Goal: Task Accomplishment & Management: Complete application form

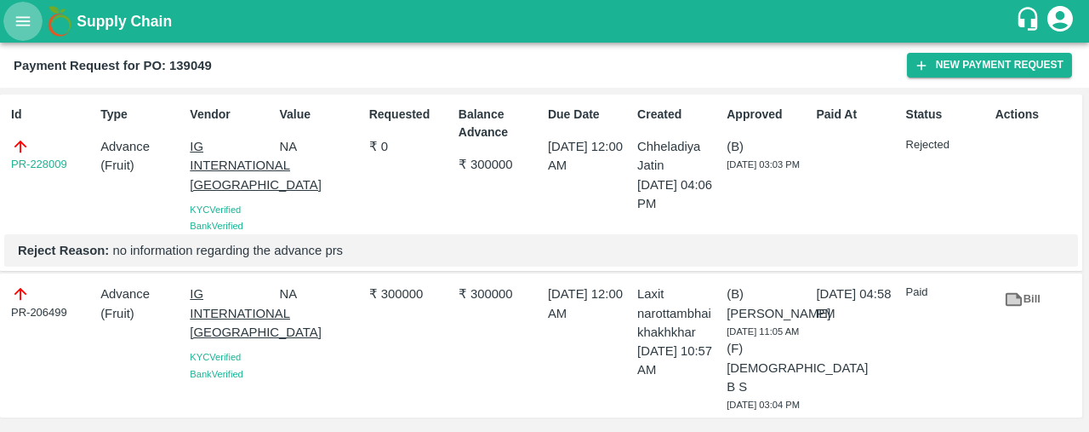
click at [26, 29] on icon "open drawer" at bounding box center [23, 21] width 19 height 19
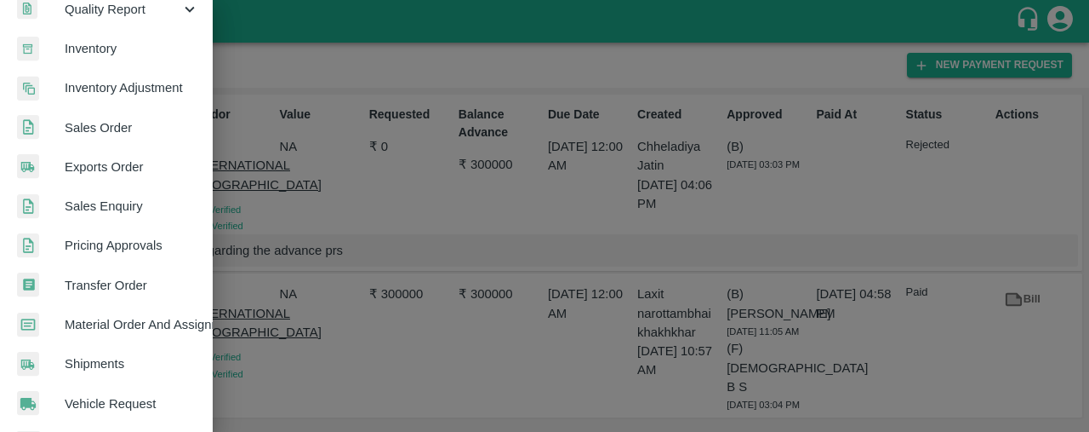
scroll to position [305, 0]
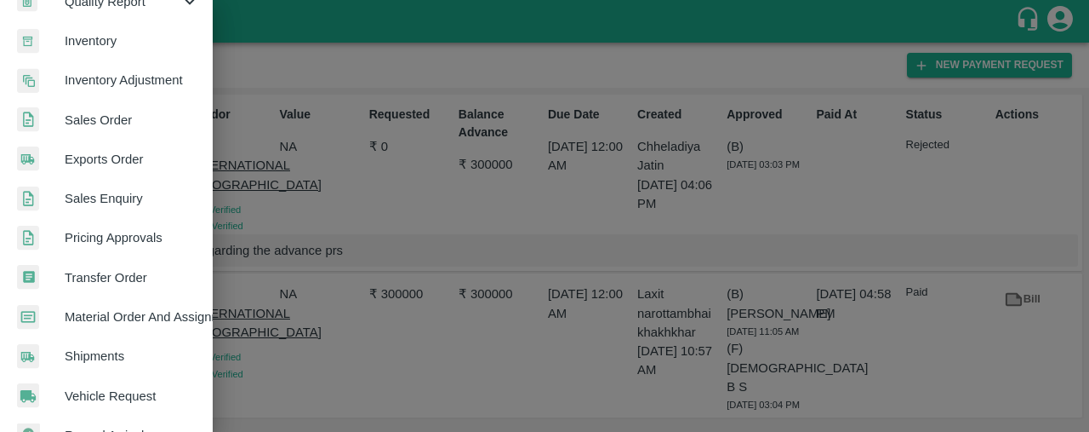
click at [131, 129] on link "Sales Order" at bounding box center [106, 119] width 213 height 39
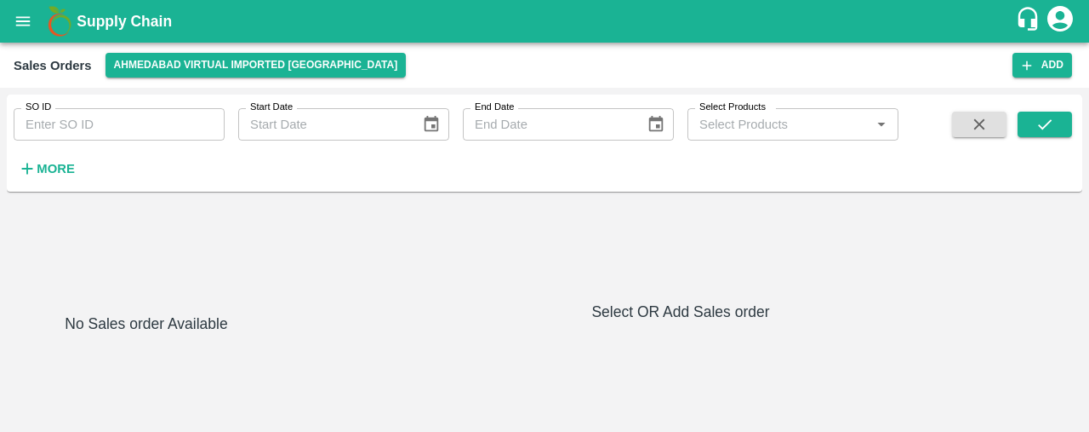
click at [196, 50] on div "Sales Orders [GEOGRAPHIC_DATA] virtual imported [GEOGRAPHIC_DATA] Add" at bounding box center [544, 65] width 1089 height 45
click at [197, 67] on button "Ahmedabad virtual imported [GEOGRAPHIC_DATA]" at bounding box center [256, 65] width 301 height 25
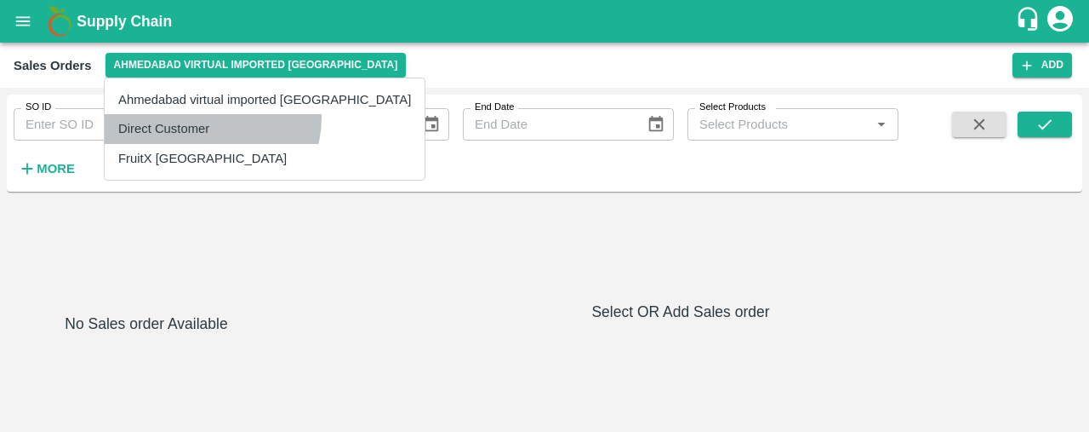
click at [211, 117] on li "Direct Customer" at bounding box center [265, 128] width 320 height 29
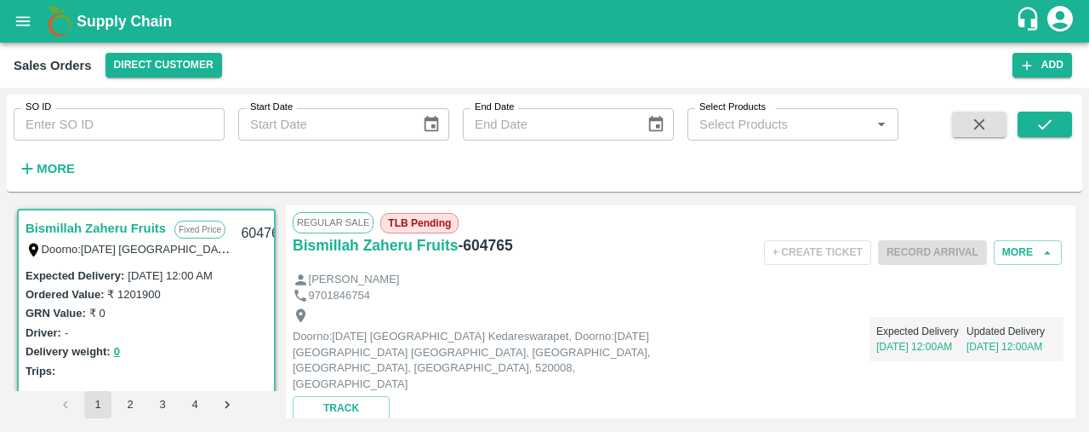
drag, startPoint x: 1076, startPoint y: 234, endPoint x: 1079, endPoint y: 268, distance: 34.2
click at [1079, 268] on div "Bismillah Zaheru Fruits Fixed Price Doorno:[DATE] [GEOGRAPHIC_DATA] Kedareswara…" at bounding box center [545, 311] width 1076 height 226
click at [1081, 224] on div "Bismillah Zaheru Fruits Fixed Price Doorno:[DATE] [GEOGRAPHIC_DATA] Kedareswara…" at bounding box center [545, 311] width 1076 height 226
click at [62, 173] on strong "More" at bounding box center [56, 169] width 38 height 14
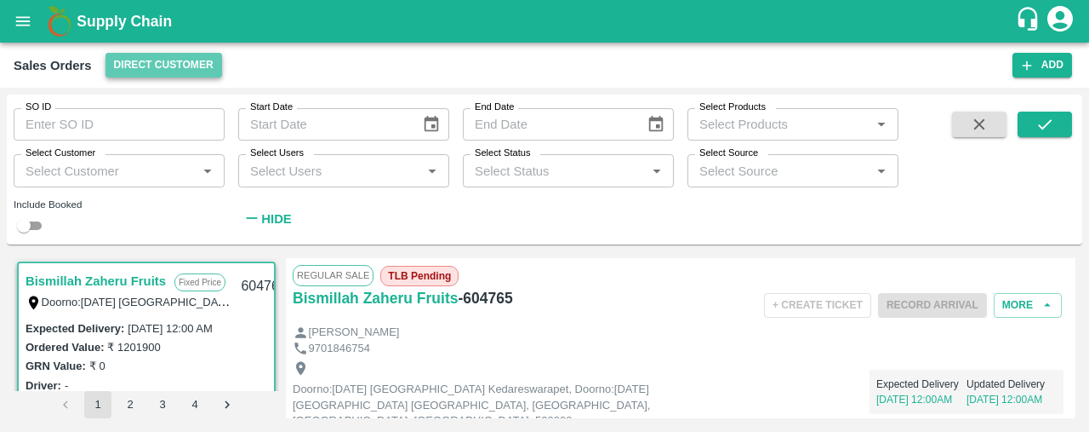
click at [178, 66] on button "Direct Customer" at bounding box center [164, 65] width 117 height 25
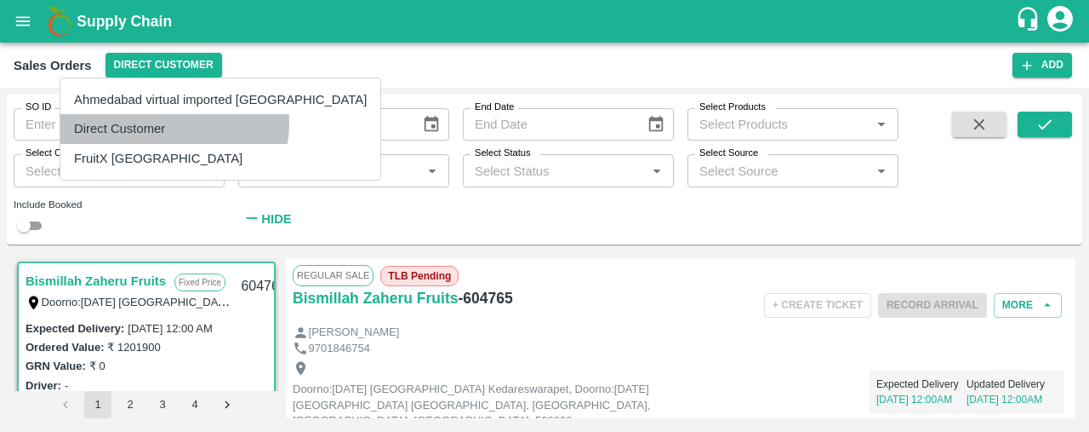
click at [174, 123] on li "Direct Customer" at bounding box center [220, 128] width 320 height 29
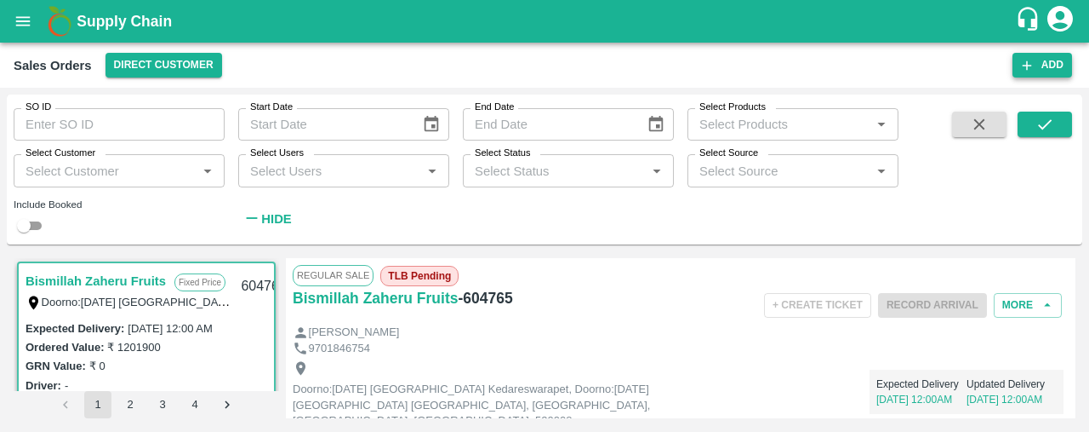
click at [1031, 58] on icon "button" at bounding box center [1027, 65] width 15 height 15
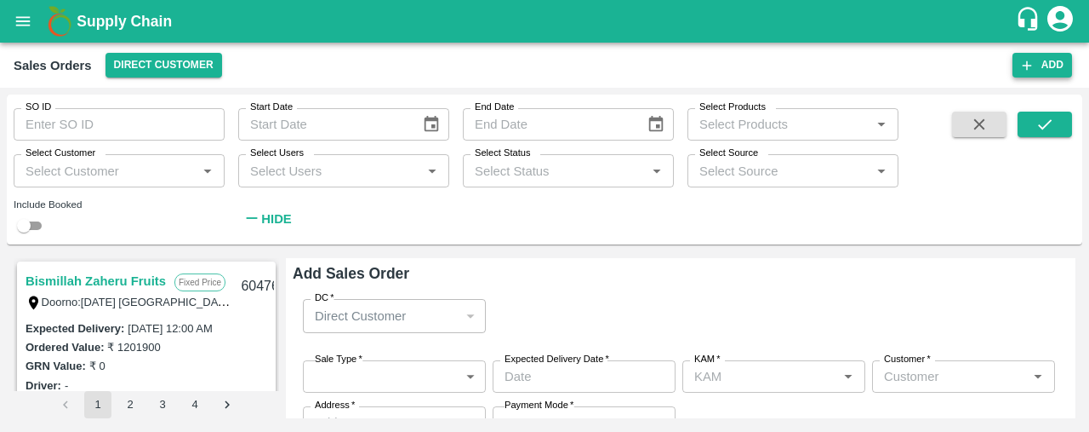
type input "Laxit narottambhai khakhkhar"
click at [402, 365] on body "Supply Chain Sales Orders Direct Customer Add SO ID SO ID Start Date Start Date…" at bounding box center [544, 216] width 1089 height 432
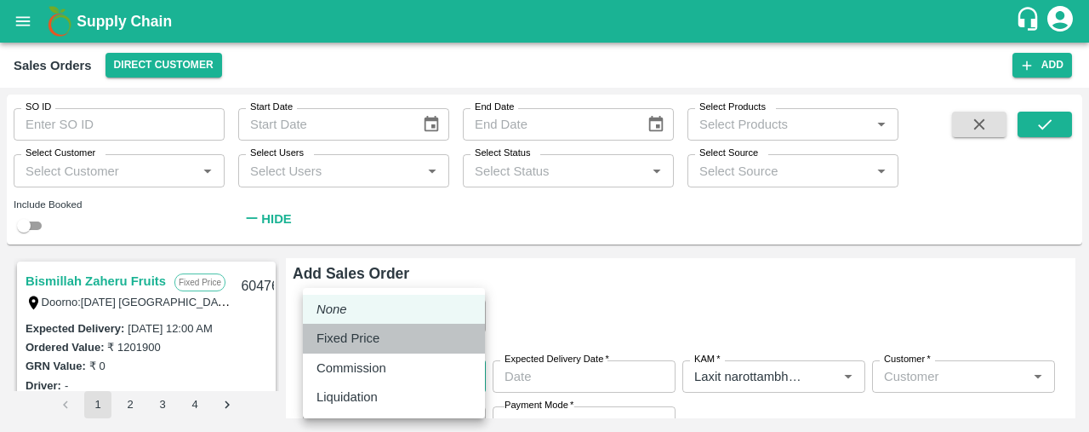
click at [405, 345] on div "Fixed Price" at bounding box center [394, 338] width 155 height 19
type input "1"
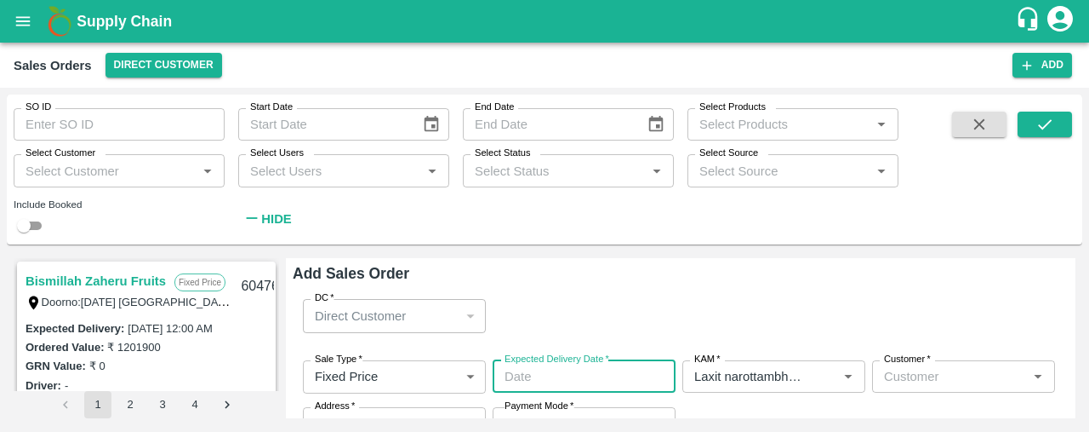
type input "DD/MM/YYYY hh:mm aa"
click at [607, 378] on input "DD/MM/YYYY hh:mm aa" at bounding box center [578, 376] width 171 height 32
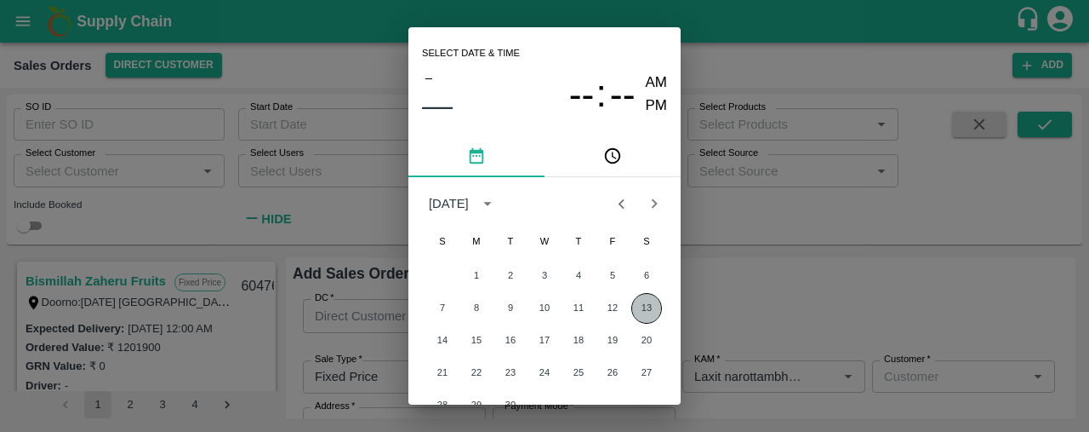
click at [648, 307] on button "13" at bounding box center [647, 308] width 31 height 31
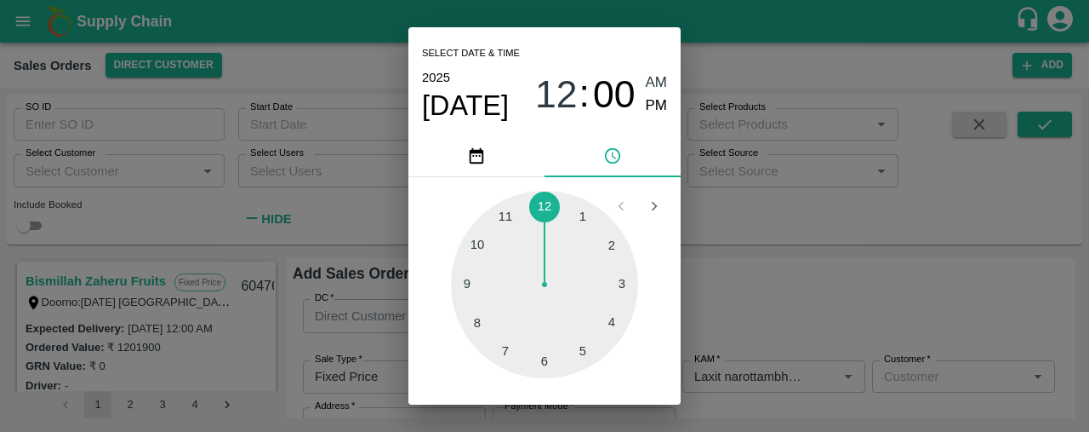
click at [646, 105] on span "PM" at bounding box center [657, 105] width 22 height 23
type input "[DATE] 12:00 PM"
click at [883, 270] on div "Select date & time [DATE] 12 : 00 AM PM 1 2 3 4 5 6 7 8 9 10 11 12 Cancel OK" at bounding box center [544, 216] width 1089 height 432
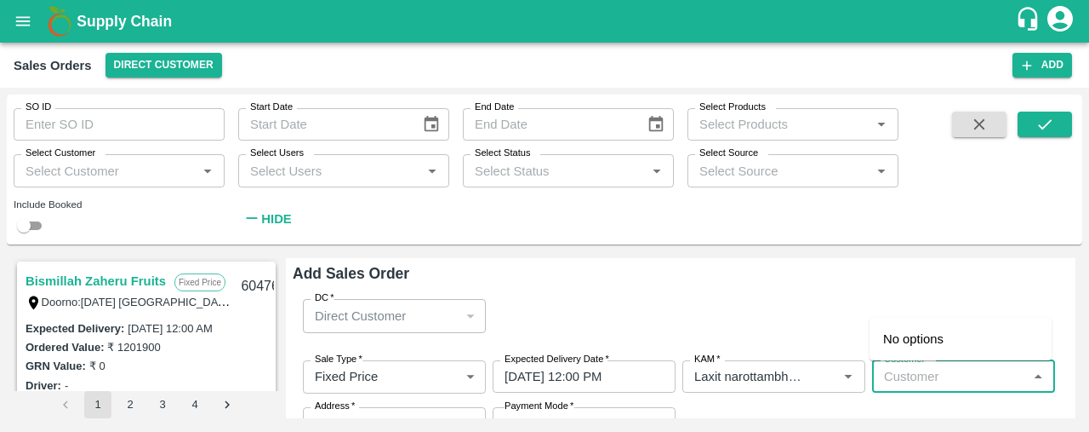
click at [941, 378] on input "Customer   *" at bounding box center [950, 376] width 145 height 22
click at [945, 349] on div "[PERSON_NAME] Vegetables Semi Wholesale" at bounding box center [961, 321] width 182 height 64
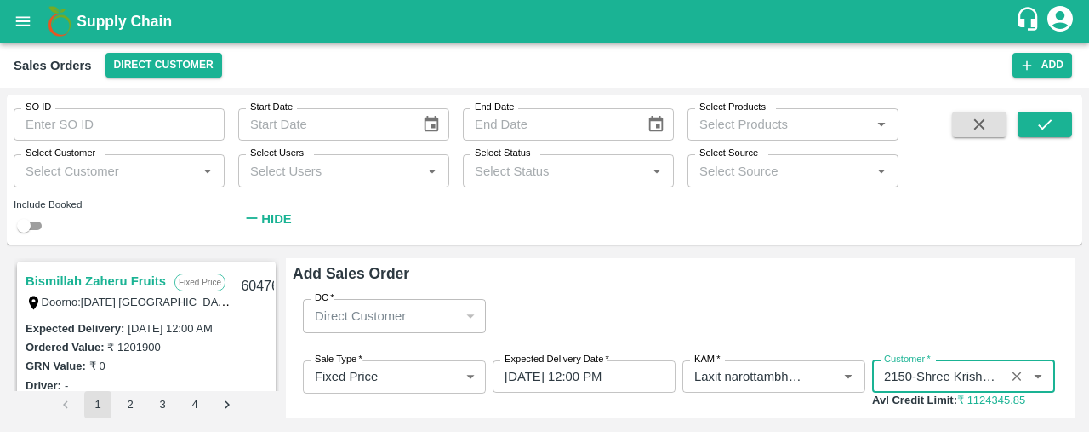
type input "2150-Shree Krishna Vegetables"
drag, startPoint x: 1072, startPoint y: 289, endPoint x: 1078, endPoint y: 329, distance: 40.4
click at [1078, 329] on div "Bismillah Zaheru Fruits Fixed Price Doorno:[DATE] [GEOGRAPHIC_DATA] Kedareswara…" at bounding box center [545, 338] width 1076 height 174
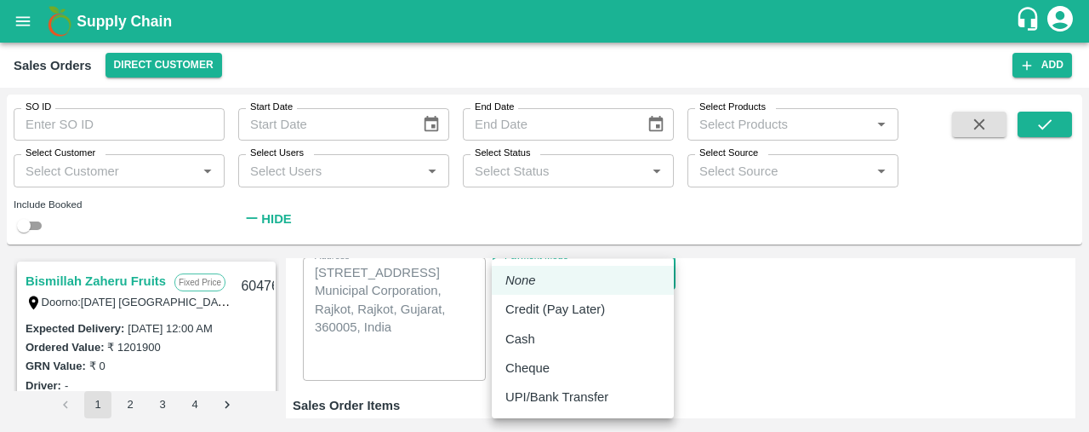
scroll to position [163, 0]
click at [620, 283] on body "Supply Chain Sales Orders Direct Customer Add SO ID SO ID Start Date Start Date…" at bounding box center [544, 216] width 1089 height 432
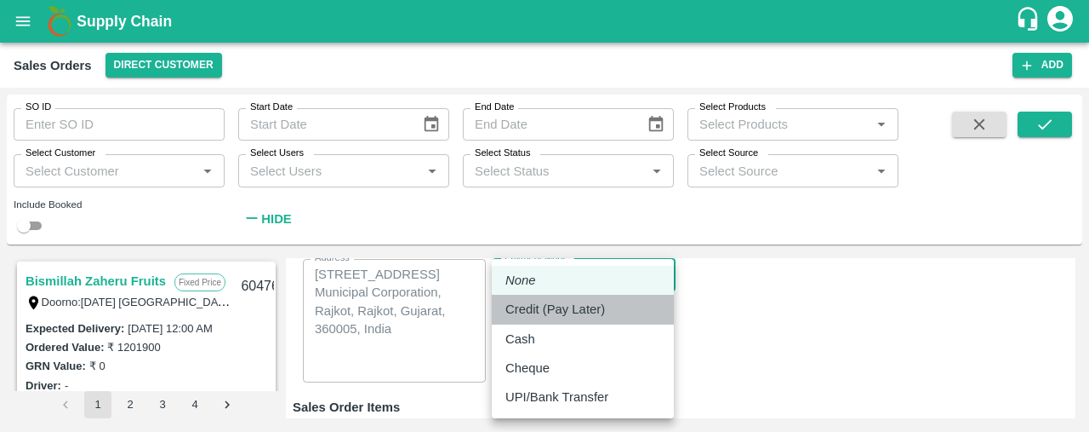
click at [618, 313] on div "Credit (Pay Later)" at bounding box center [583, 309] width 155 height 19
type input "credit"
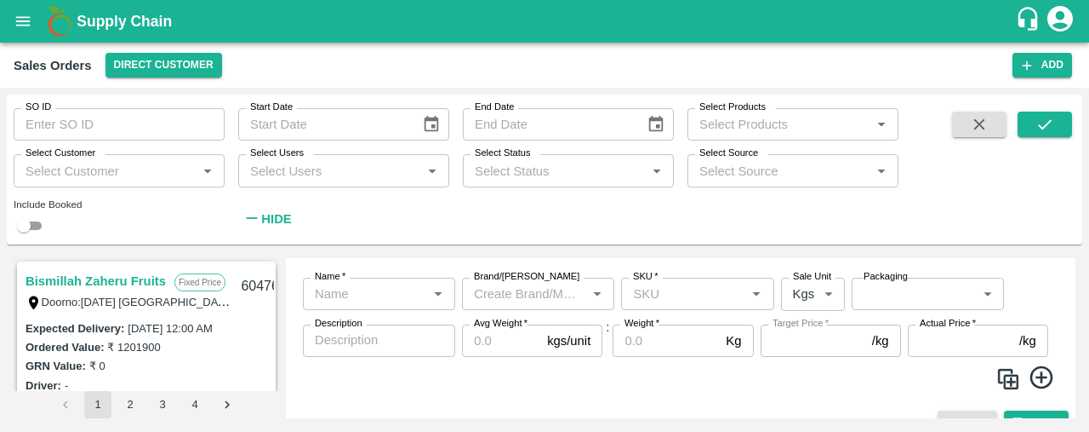
scroll to position [319, 0]
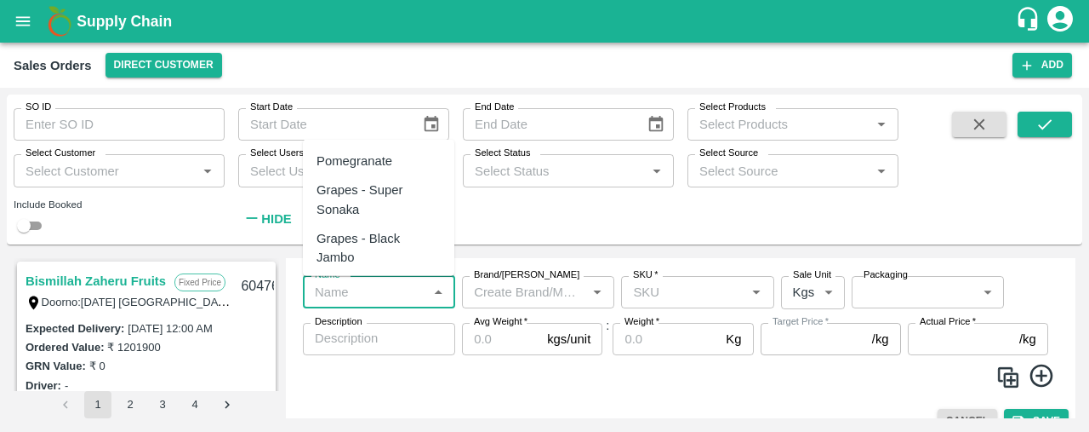
click at [363, 301] on input "Name   *" at bounding box center [365, 292] width 114 height 22
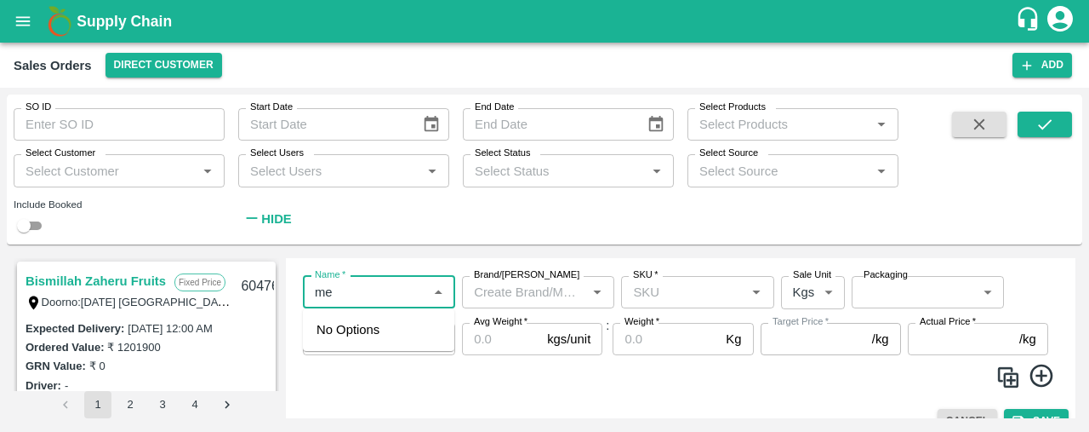
type input "m"
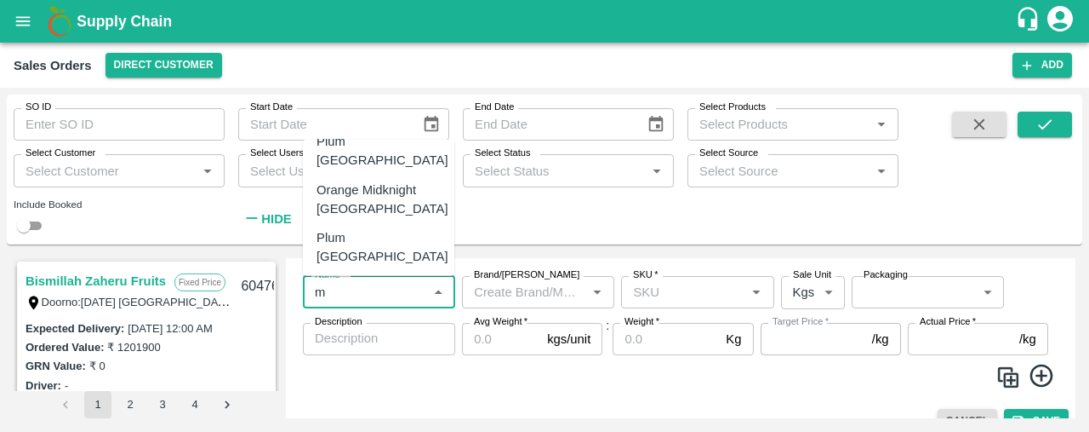
scroll to position [0, 0]
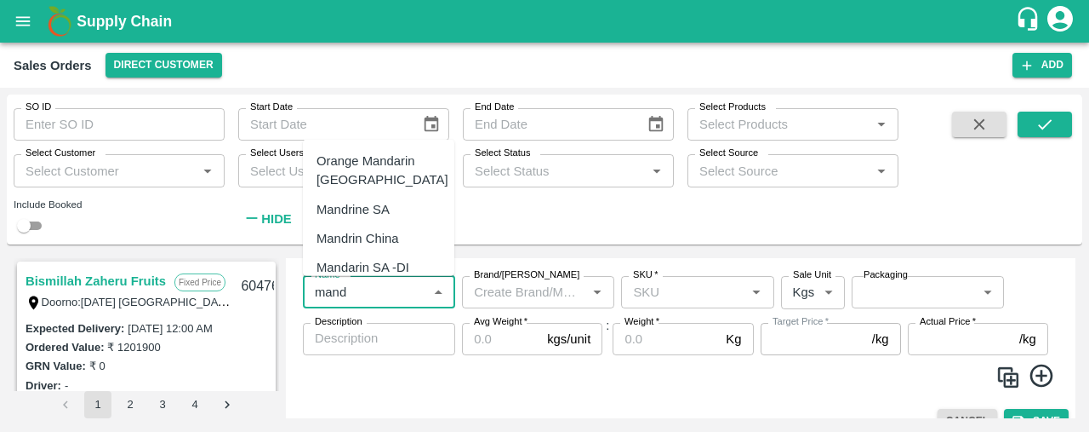
click at [391, 215] on div "Mandrine SA" at bounding box center [379, 208] width 152 height 29
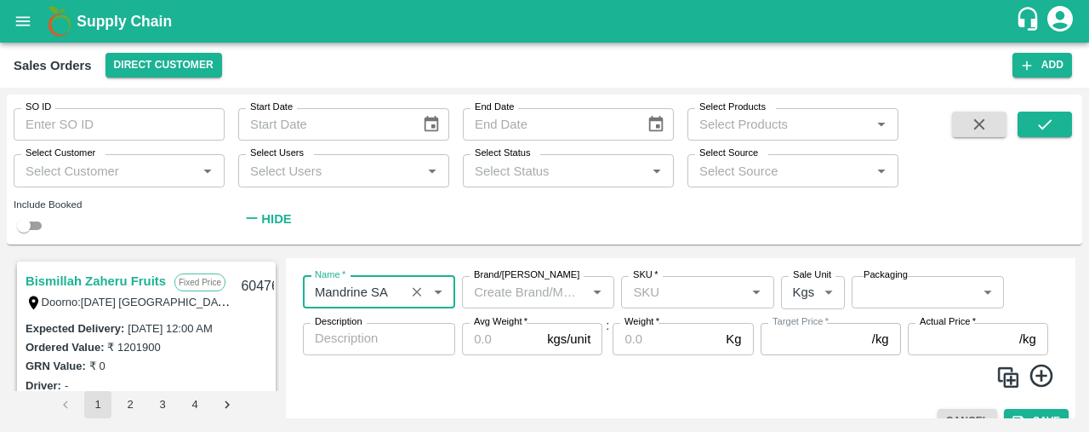
type input "Mandrine SA"
click at [491, 299] on input "Brand/[PERSON_NAME]" at bounding box center [524, 292] width 114 height 22
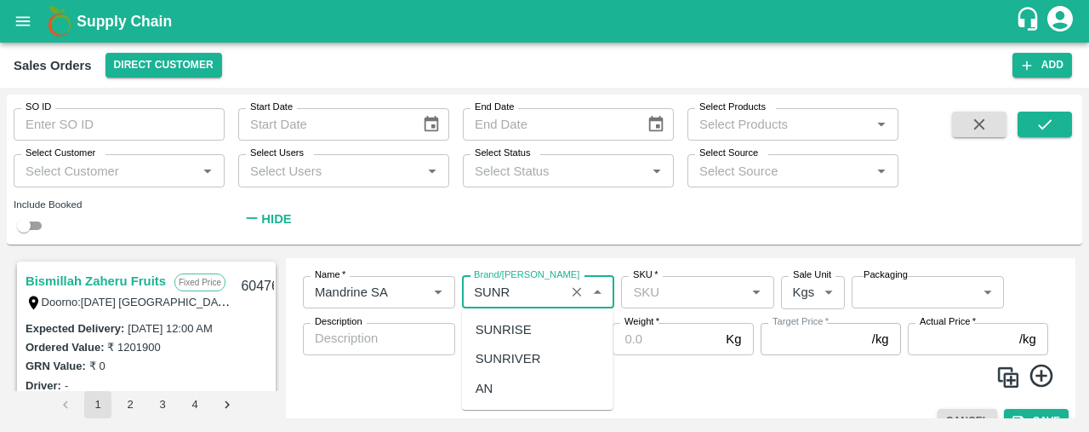
click at [533, 352] on div "SUNRIVER" at bounding box center [509, 358] width 66 height 19
type input "SUNRIVER"
click at [666, 300] on input "SKU   *" at bounding box center [683, 292] width 114 height 22
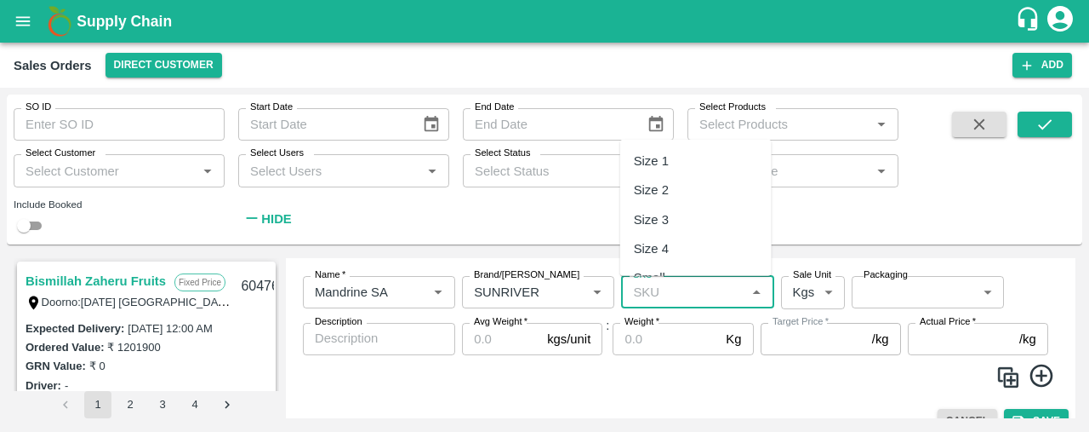
click at [689, 211] on div "Size 3" at bounding box center [696, 218] width 152 height 29
type input "Size 3"
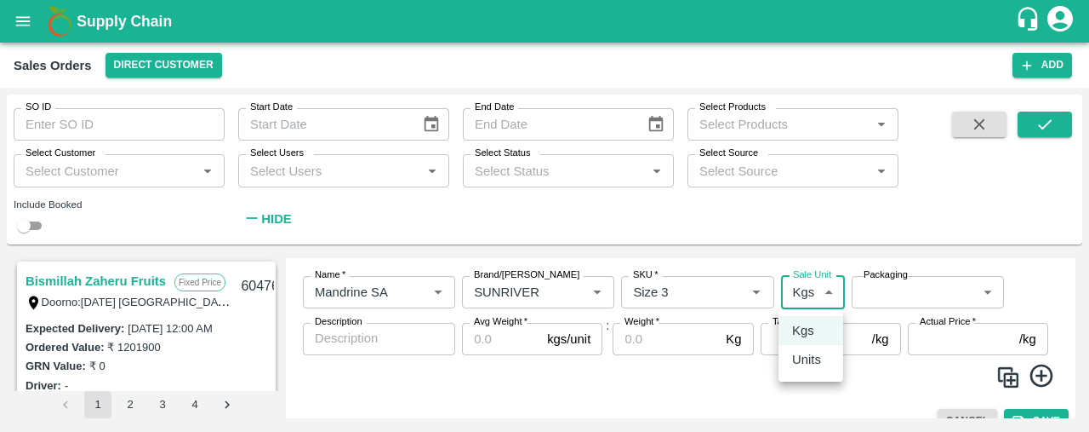
click at [825, 283] on body "Supply Chain Sales Orders Direct Customer Add SO ID SO ID Start Date Start Date…" at bounding box center [544, 216] width 1089 height 432
click at [814, 369] on li "Units" at bounding box center [811, 359] width 65 height 29
type input "2"
click at [908, 300] on body "Supply Chain Sales Orders Direct Customer Add SO ID SO ID Start Date Start Date…" at bounding box center [544, 216] width 1089 height 432
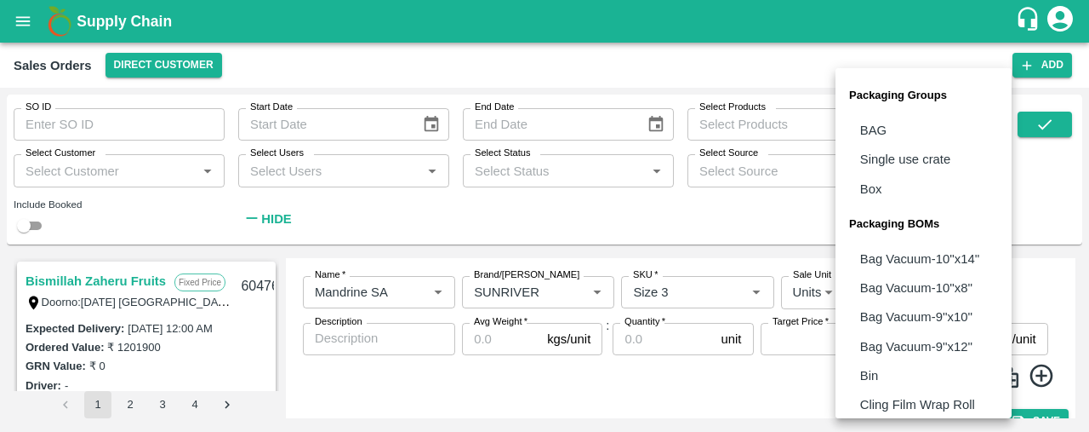
scroll to position [212, 0]
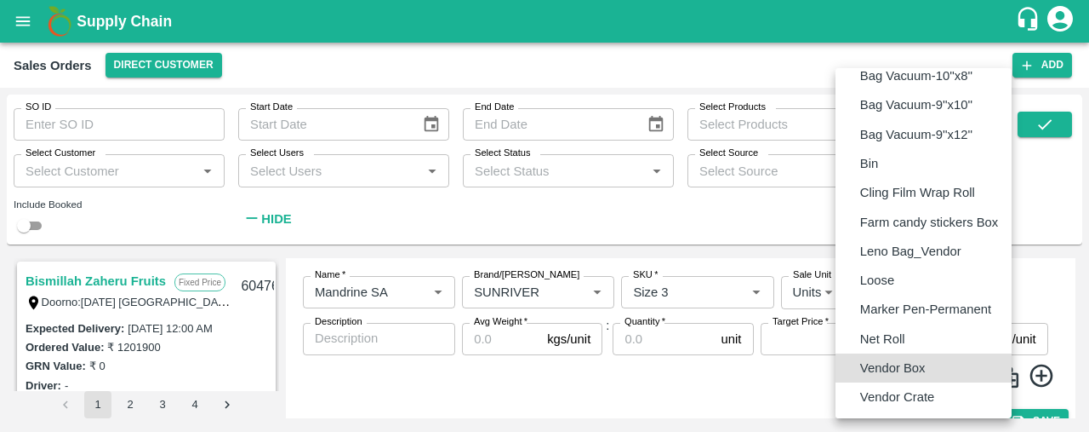
click at [922, 362] on p "Vendor Box" at bounding box center [894, 367] width 66 height 19
type input "BOM/276"
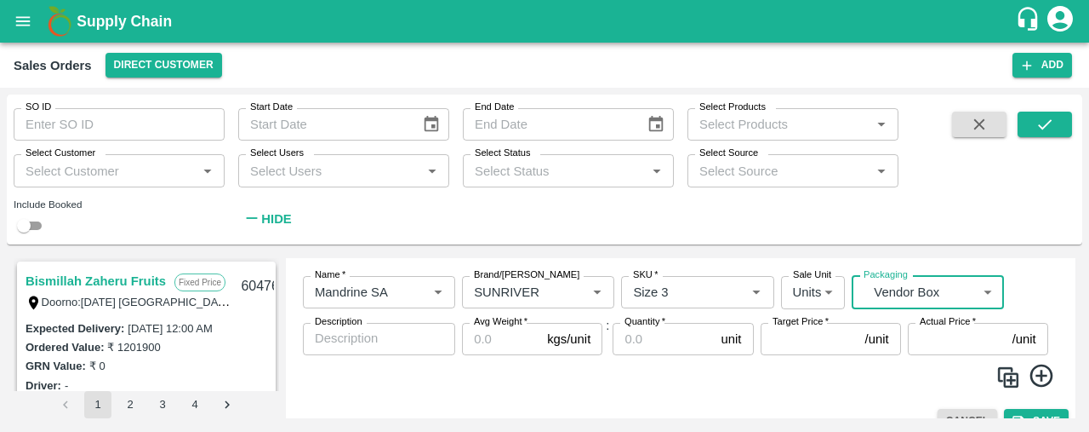
click at [639, 335] on input "Quantity   *" at bounding box center [663, 339] width 101 height 32
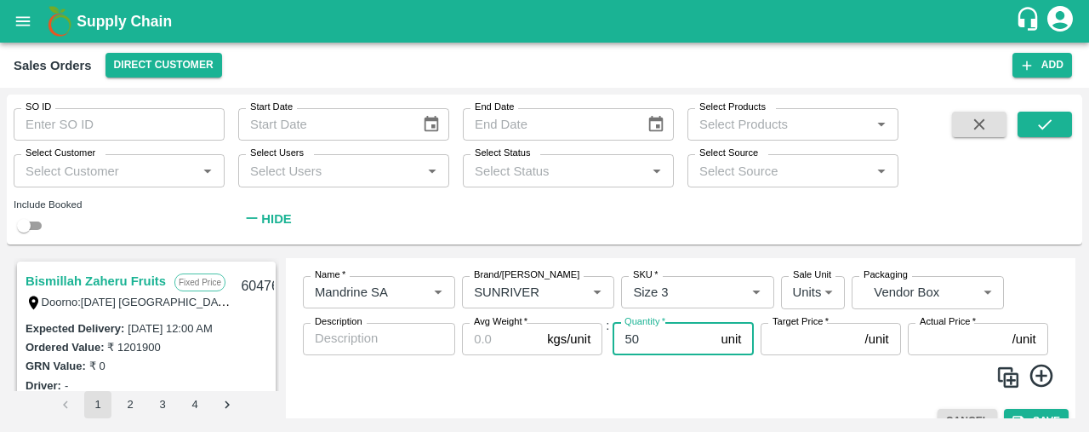
type input "50"
click at [792, 330] on input "Target Price   *" at bounding box center [810, 339] width 98 height 32
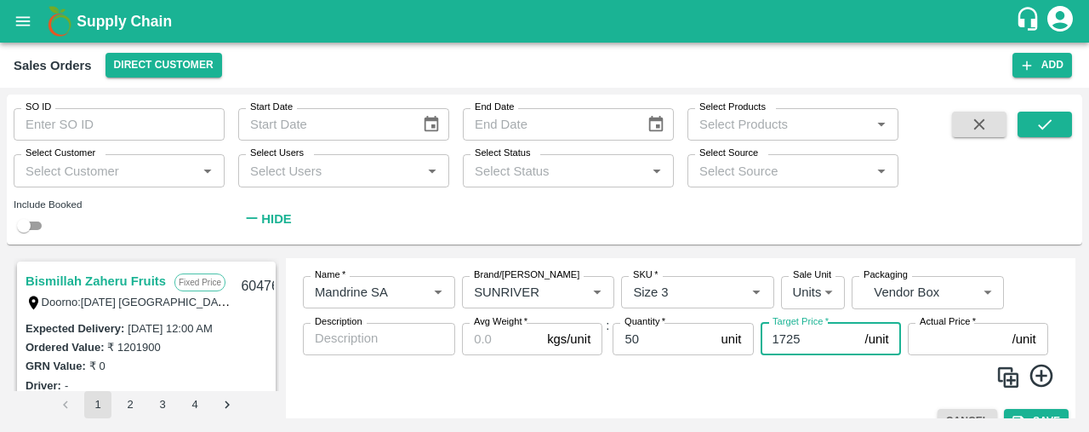
type input "1725"
click at [499, 340] on input "Avg Weight   *" at bounding box center [501, 339] width 78 height 32
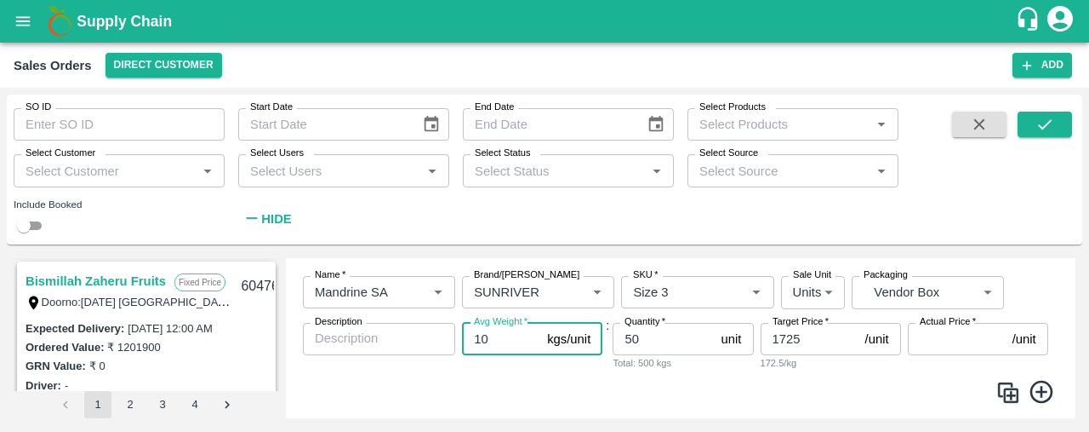
type input "10"
click at [1009, 396] on img at bounding box center [1009, 393] width 26 height 26
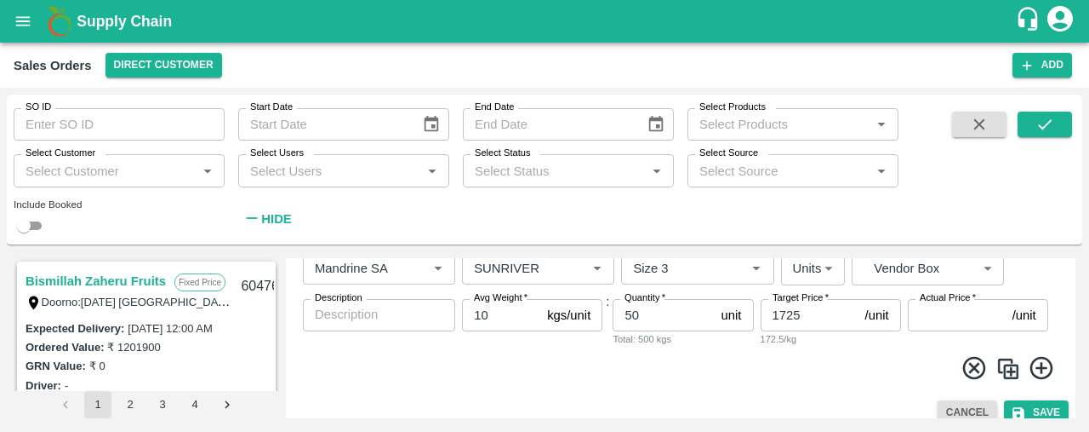
scroll to position [506, 0]
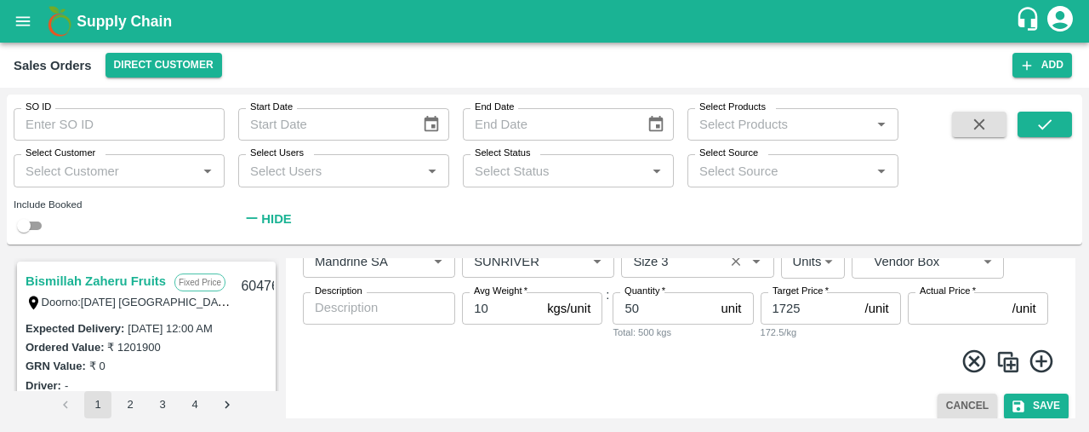
click at [755, 267] on icon "Open" at bounding box center [756, 261] width 19 height 19
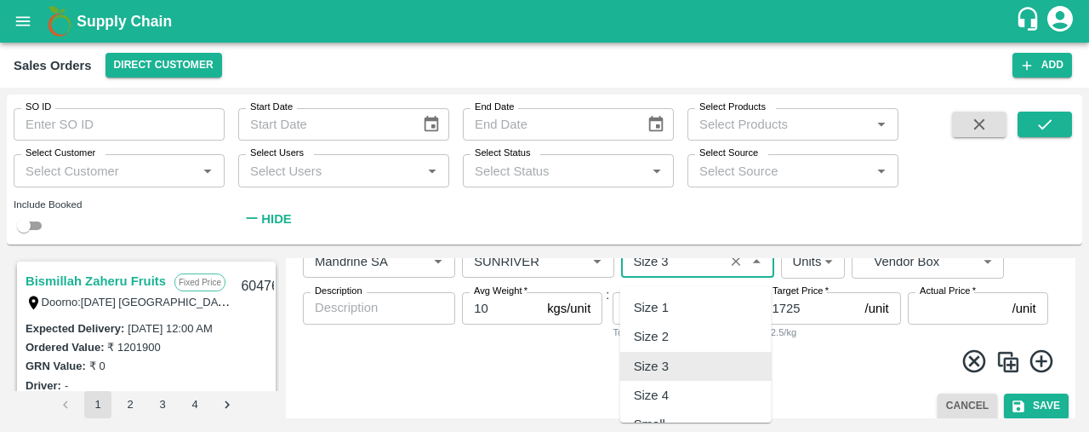
scroll to position [497, 0]
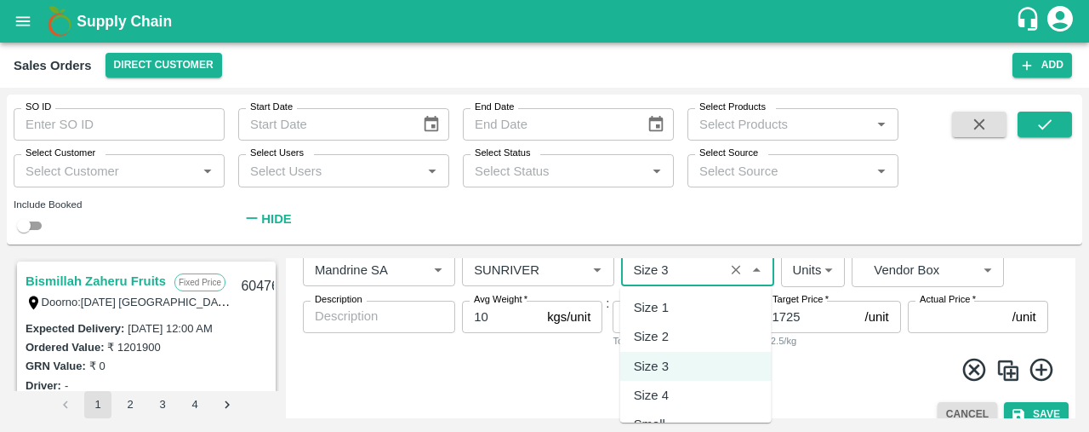
click at [705, 327] on div "Size 2" at bounding box center [696, 336] width 152 height 29
type input "Size 2"
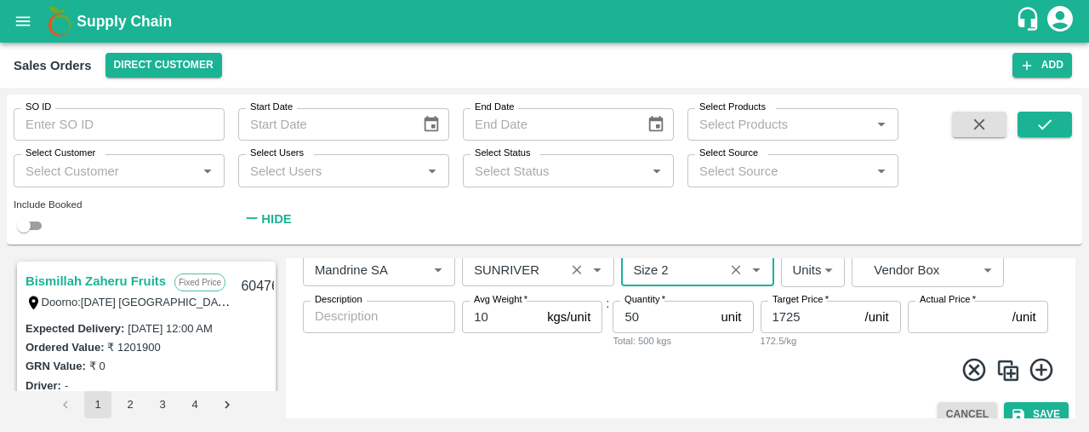
click at [577, 277] on button "Clear" at bounding box center [577, 269] width 23 height 23
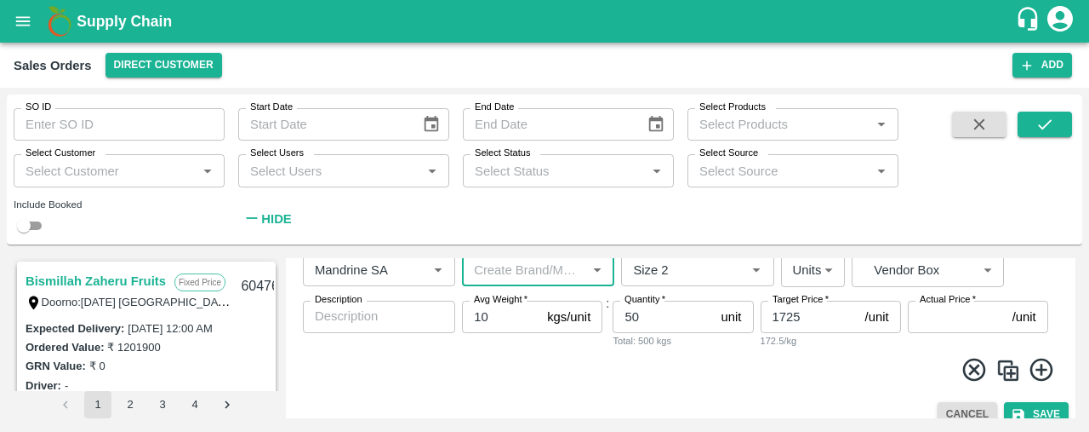
click at [638, 313] on input "50" at bounding box center [663, 316] width 101 height 32
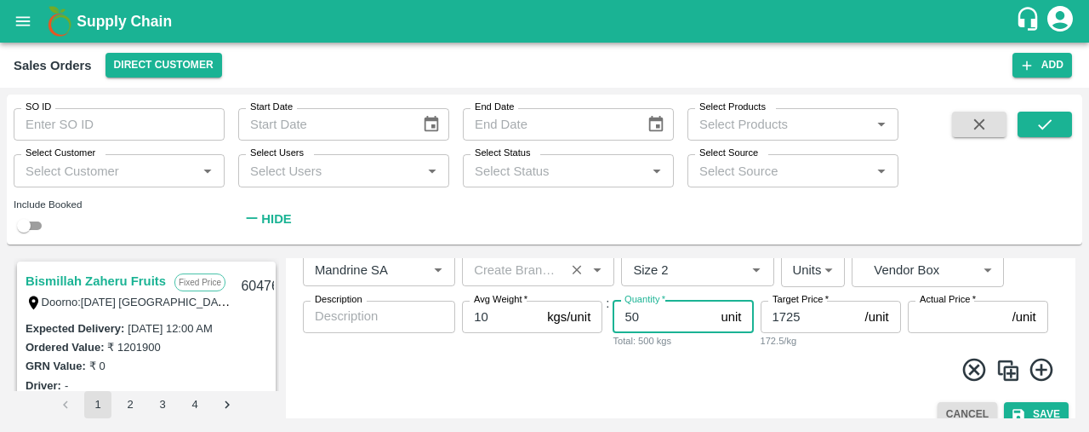
click at [638, 313] on input "50" at bounding box center [663, 316] width 101 height 32
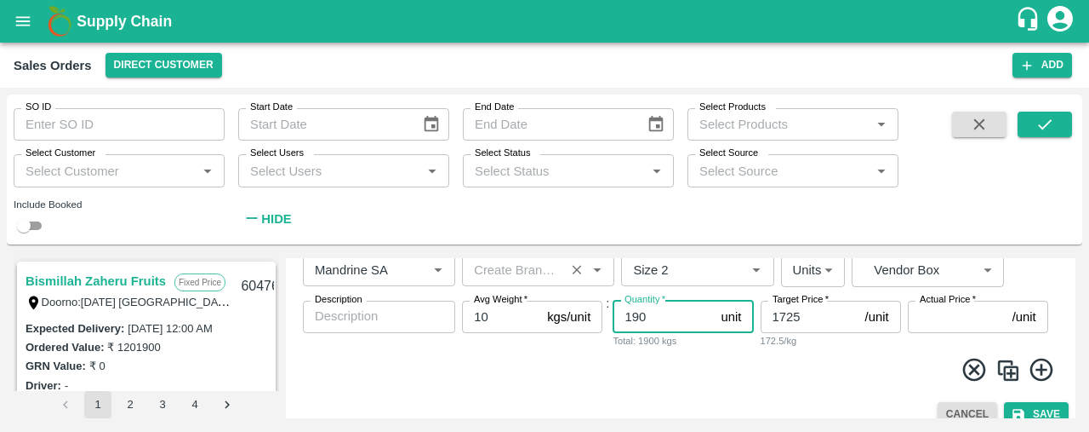
type input "190"
click at [800, 312] on input "1725" at bounding box center [810, 316] width 98 height 32
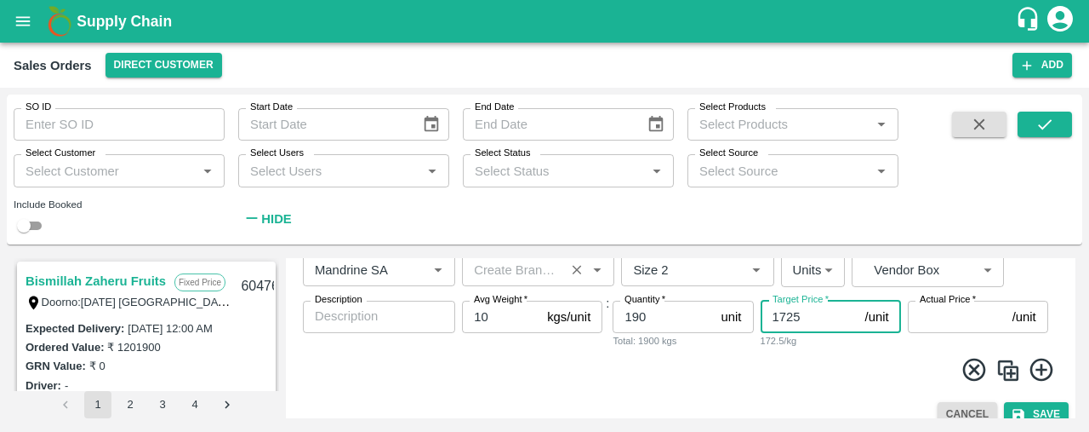
click at [800, 312] on input "1725" at bounding box center [810, 316] width 98 height 32
type input "1650"
click at [1009, 371] on img at bounding box center [1009, 370] width 26 height 26
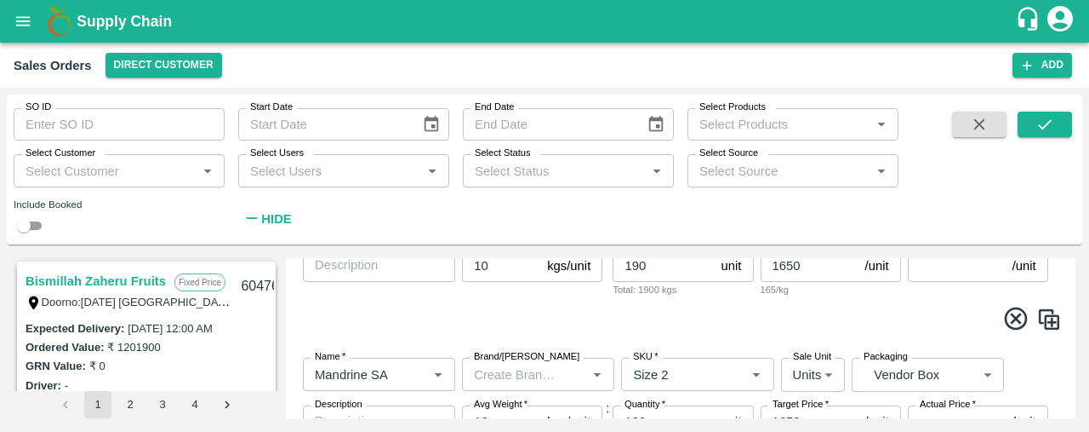
scroll to position [557, 0]
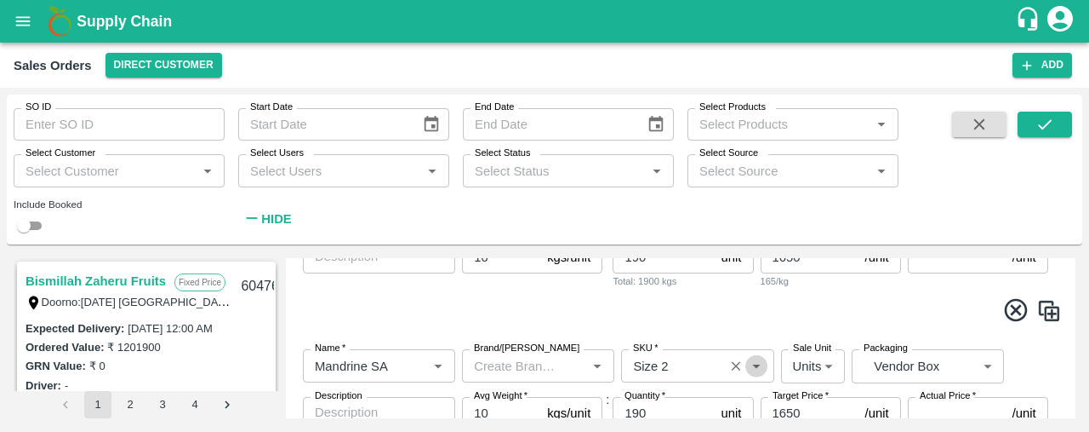
click at [762, 363] on icon "Open" at bounding box center [756, 365] width 19 height 19
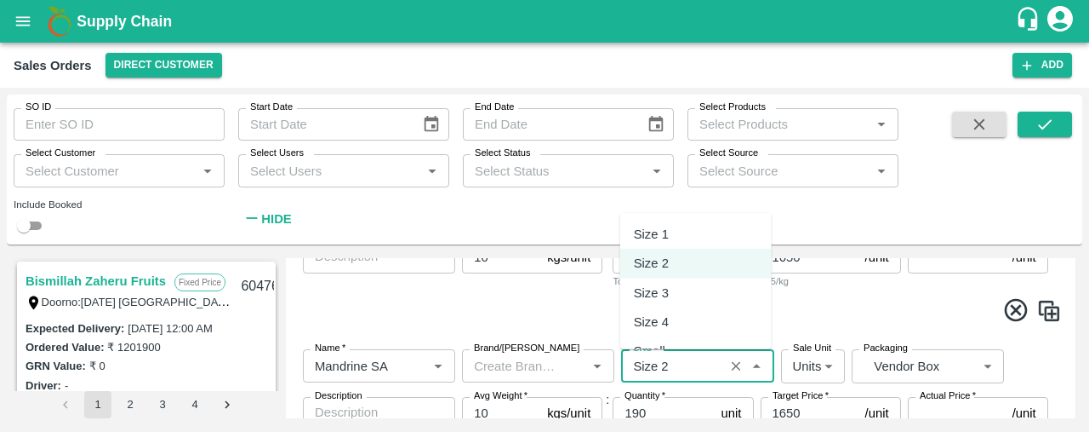
click at [737, 298] on div "Size 3" at bounding box center [696, 291] width 152 height 29
type input "Size 3"
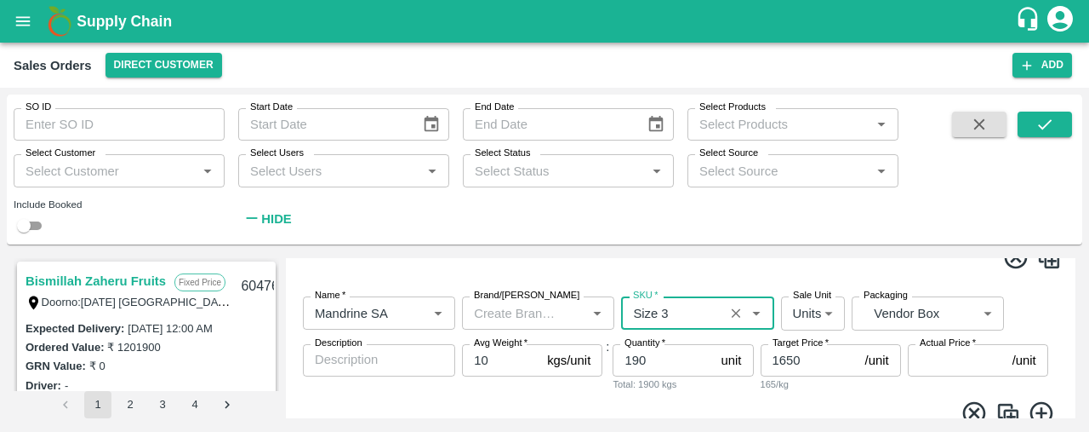
scroll to position [672, 0]
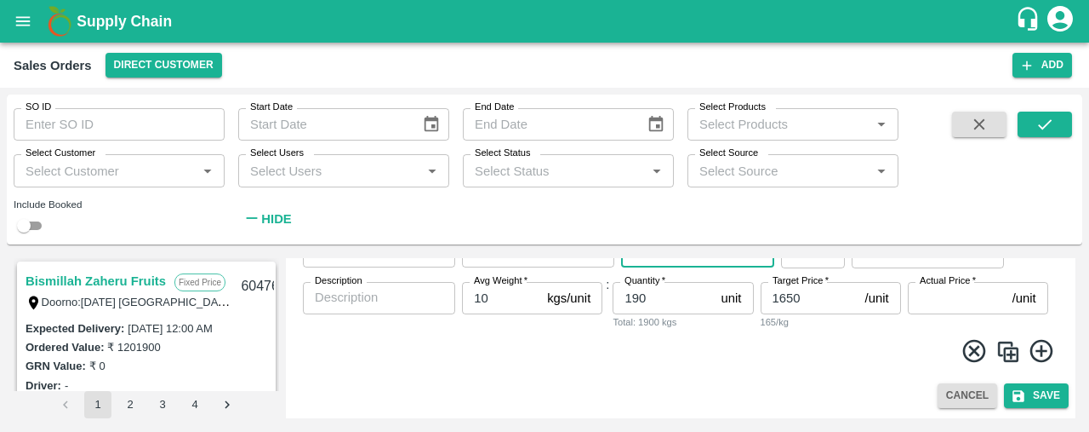
click at [1008, 352] on img at bounding box center [1009, 352] width 26 height 26
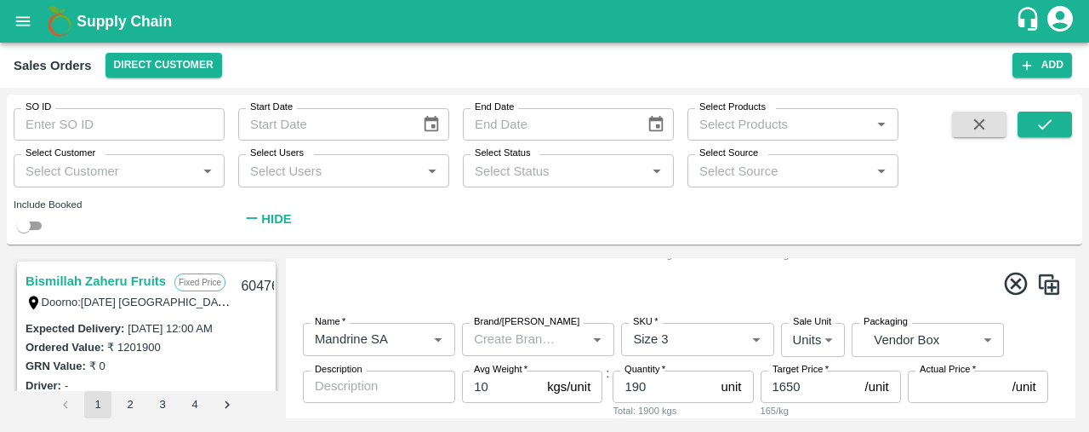
scroll to position [761, 0]
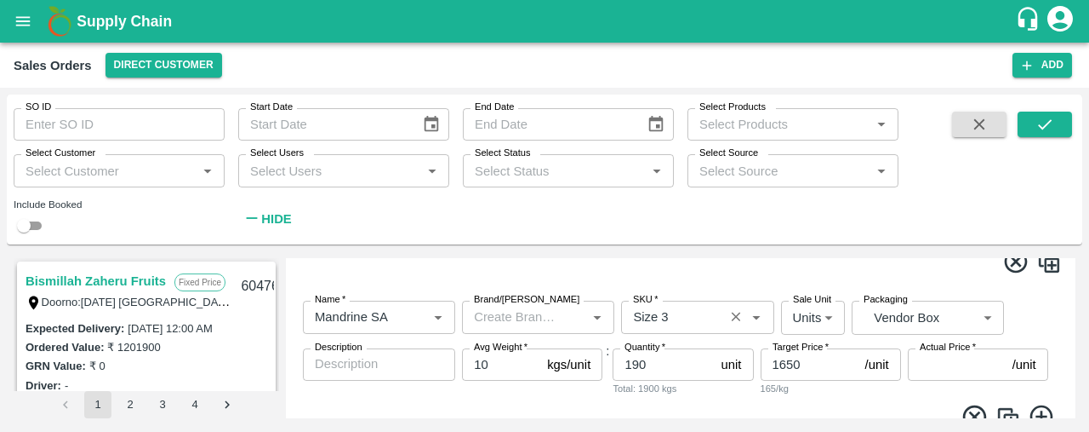
click at [754, 318] on icon "Open" at bounding box center [757, 318] width 8 height 4
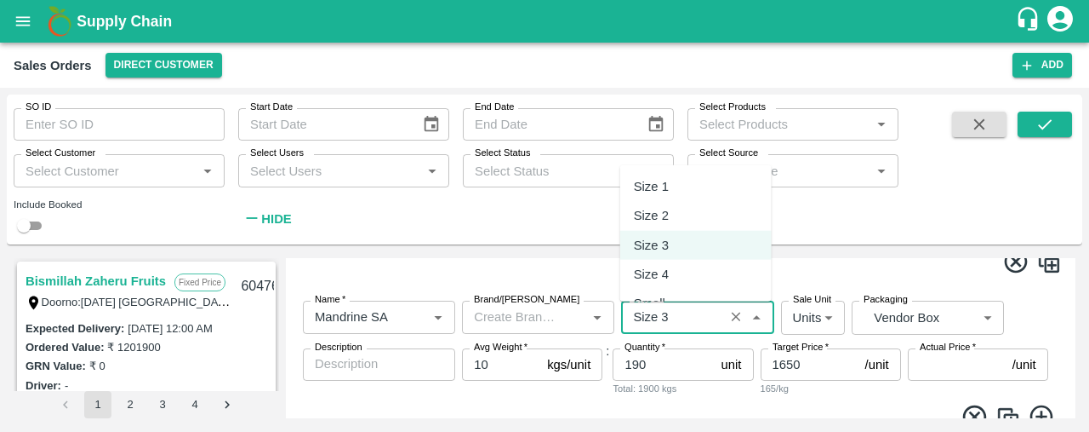
click at [723, 270] on div "Size 4" at bounding box center [696, 274] width 152 height 29
type input "Size 4"
click at [661, 363] on input "190" at bounding box center [663, 364] width 101 height 32
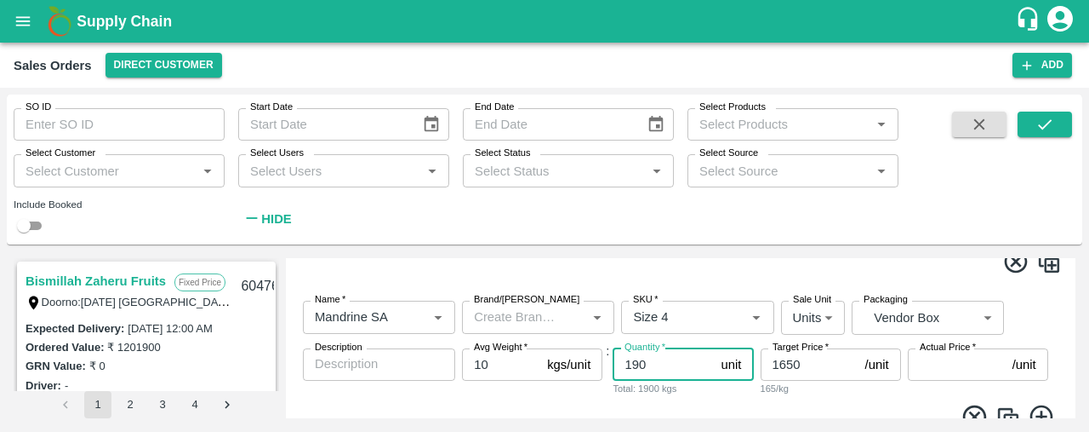
click at [661, 363] on input "190" at bounding box center [663, 364] width 101 height 32
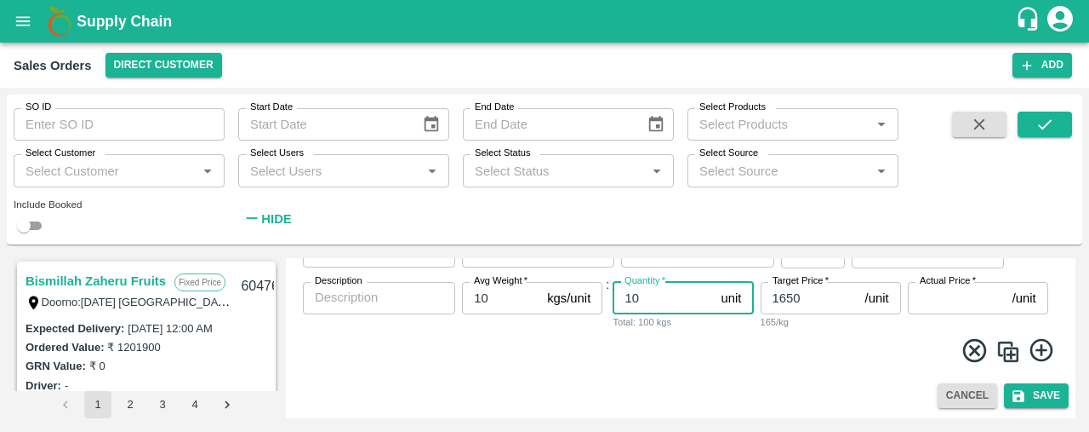
type input "10"
click at [1007, 349] on img at bounding box center [1009, 352] width 26 height 26
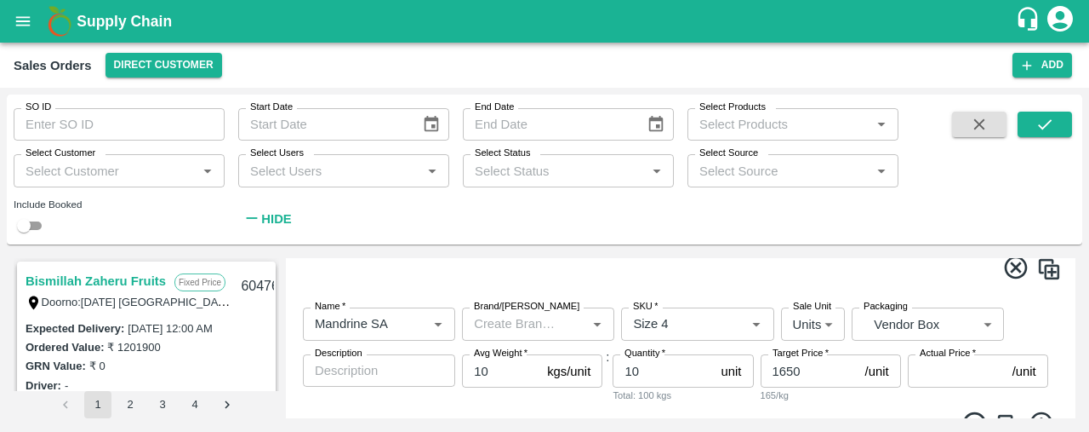
scroll to position [922, 0]
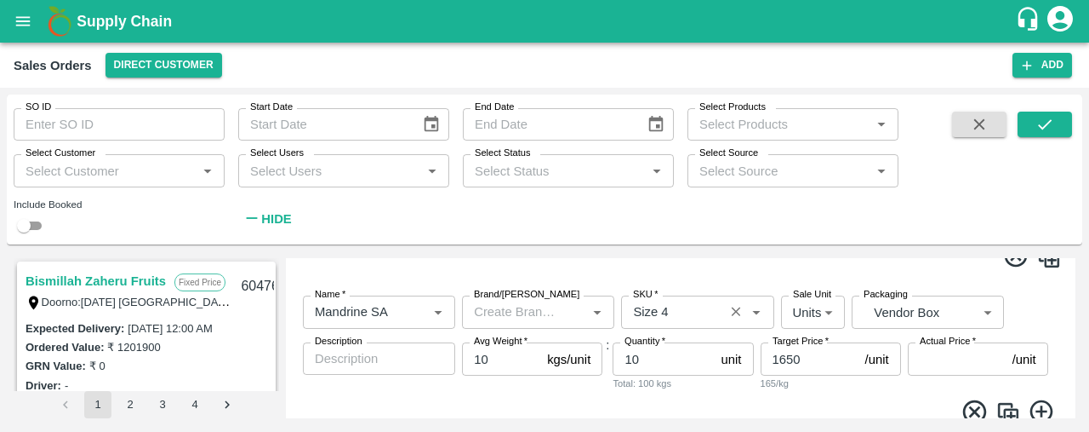
click at [756, 307] on icon "Open" at bounding box center [756, 311] width 19 height 19
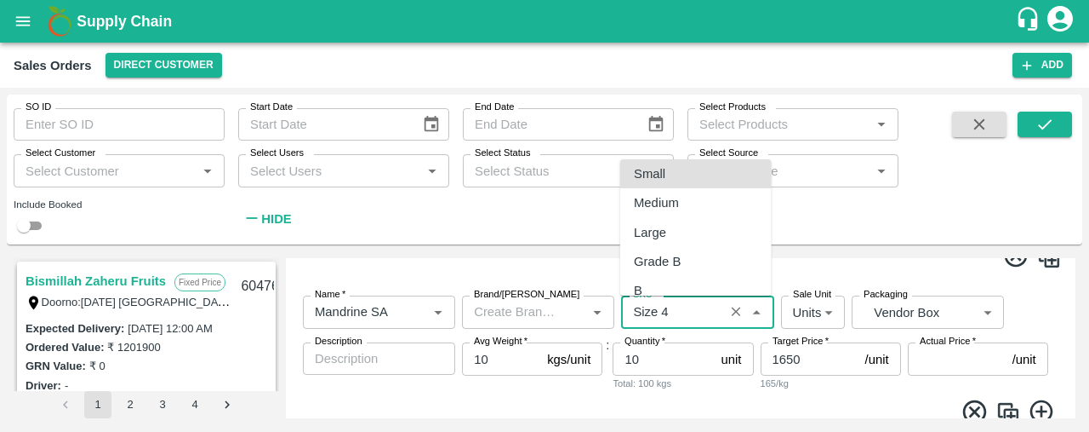
scroll to position [94, 0]
click at [735, 214] on div "Small" at bounding box center [696, 202] width 152 height 29
type input "Small"
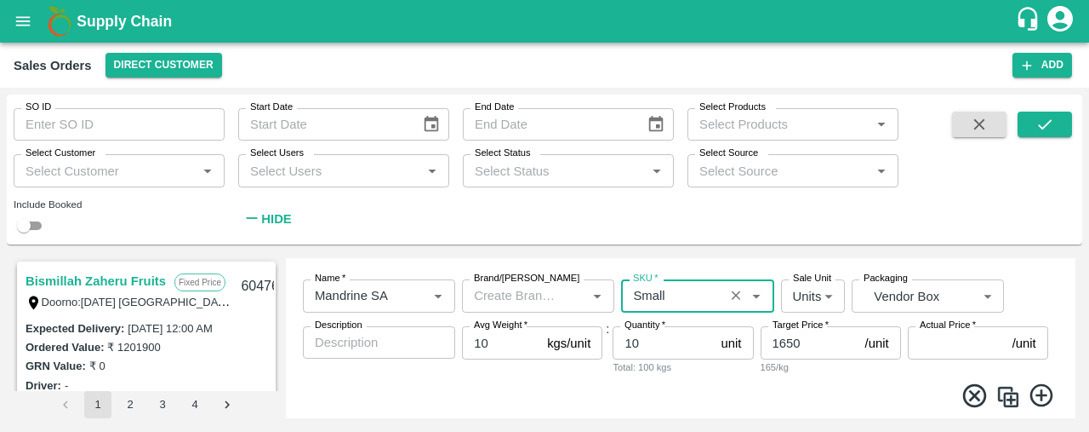
scroll to position [982, 0]
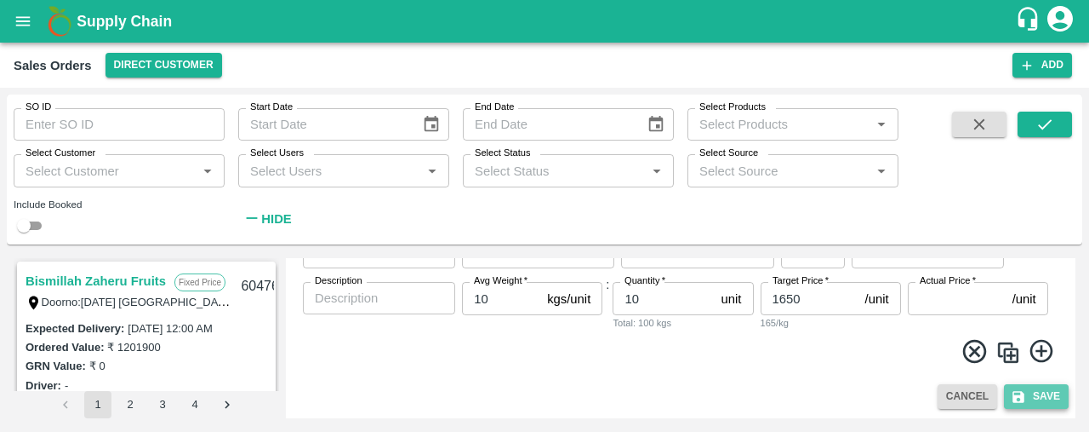
click at [1044, 404] on button "Save" at bounding box center [1036, 396] width 65 height 25
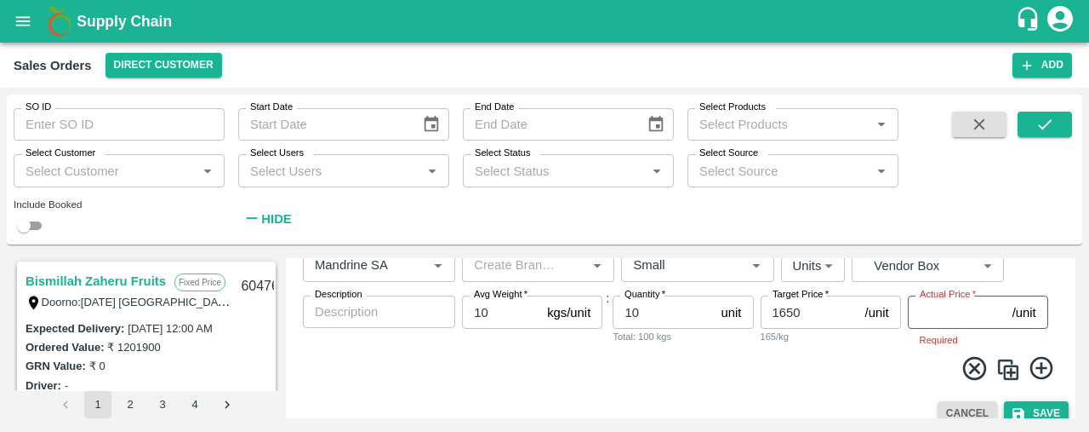
scroll to position [996, 0]
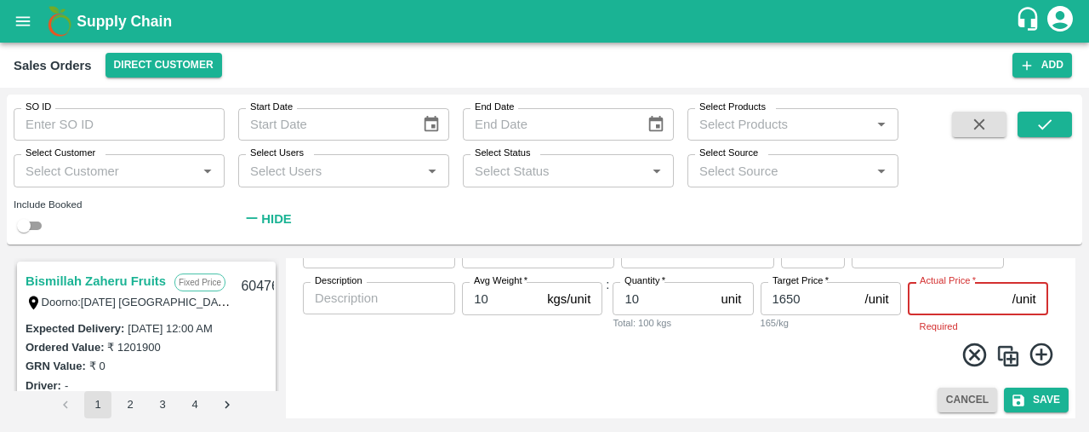
click at [962, 300] on input "Actual Price   *" at bounding box center [957, 298] width 98 height 32
click at [866, 340] on span at bounding box center [681, 356] width 763 height 33
click at [933, 294] on input "Actual Price   *" at bounding box center [957, 298] width 98 height 32
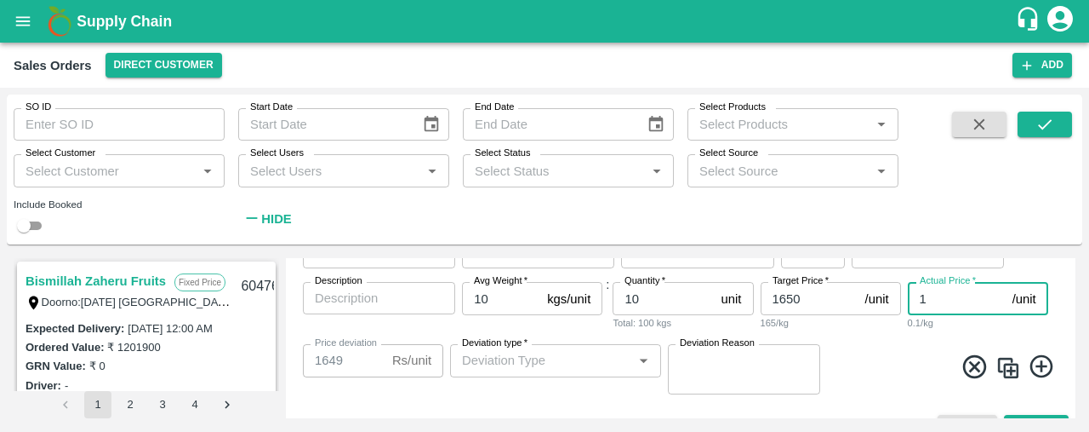
type input "16"
type input "1634"
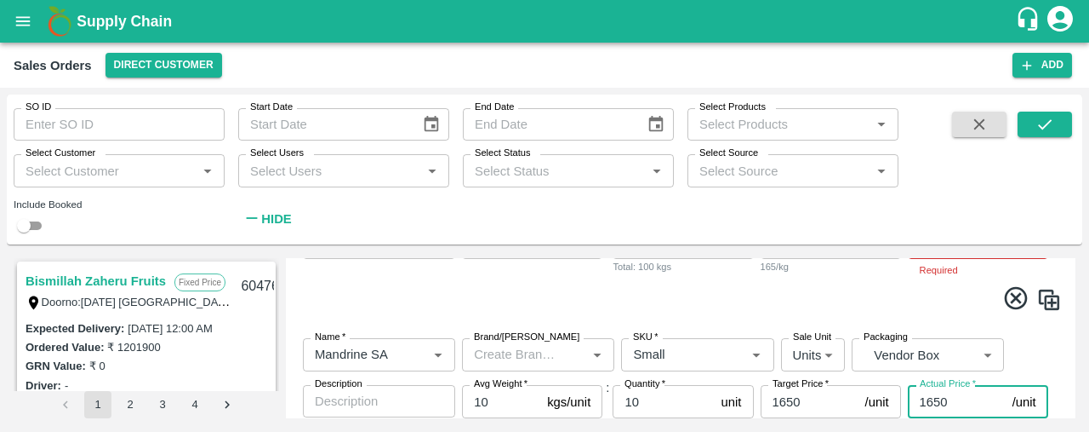
scroll to position [856, 0]
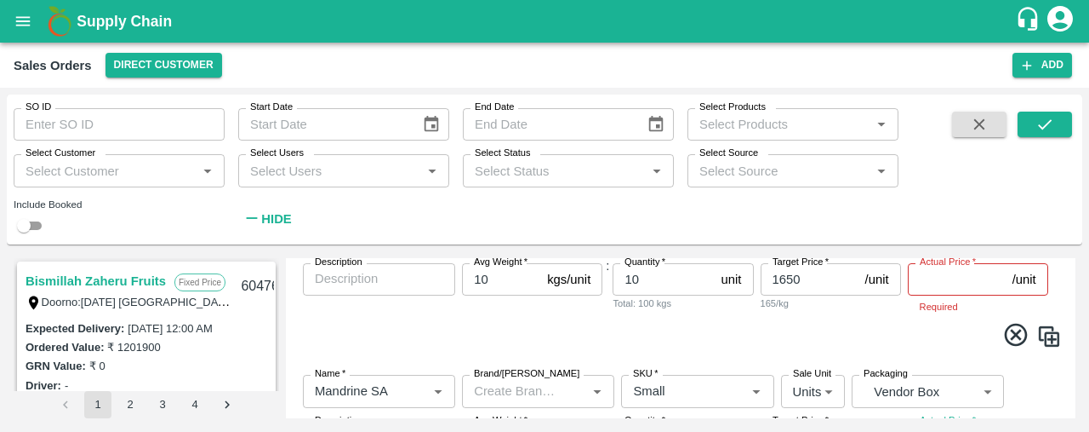
type input "1650"
click at [930, 285] on input "Actual Price   *" at bounding box center [957, 279] width 98 height 32
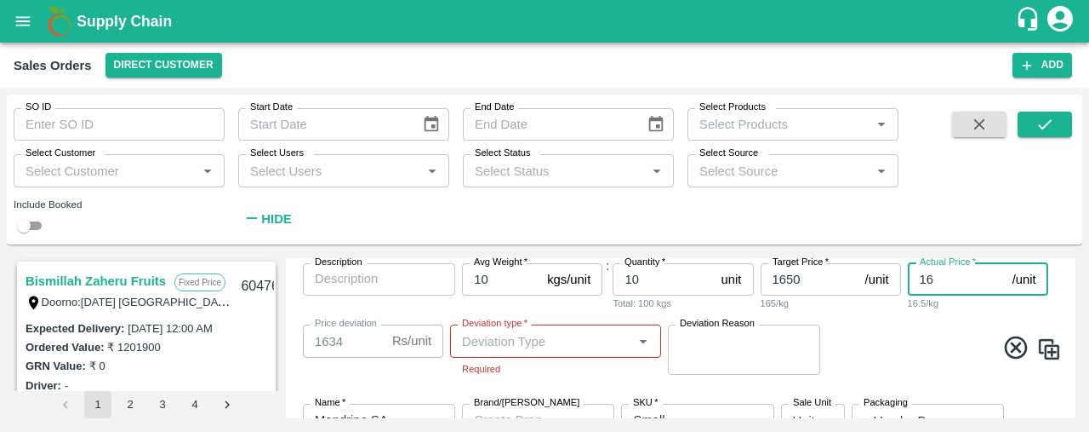
type input "165"
type input "1485"
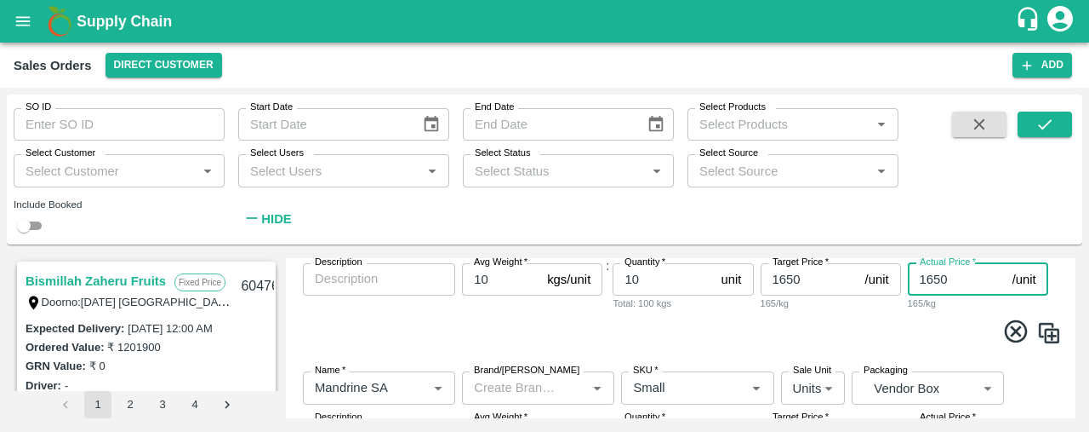
type input "1650"
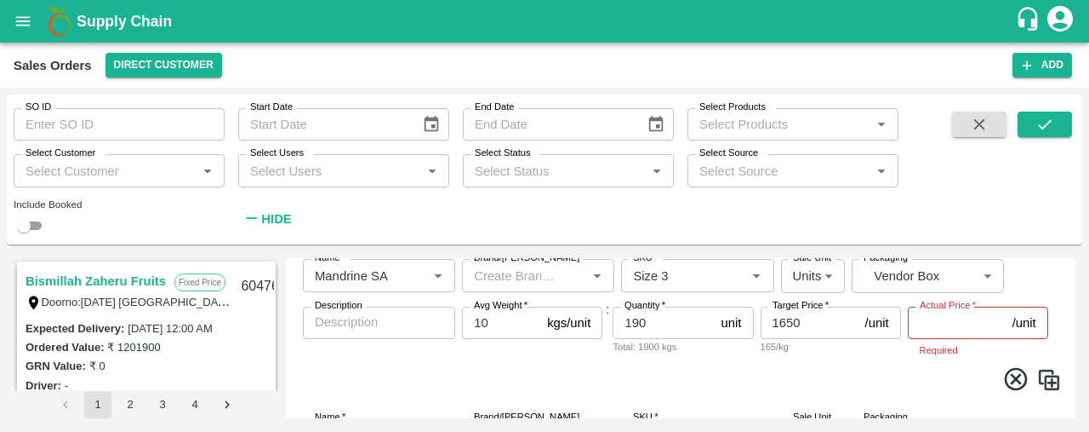
scroll to position [633, 0]
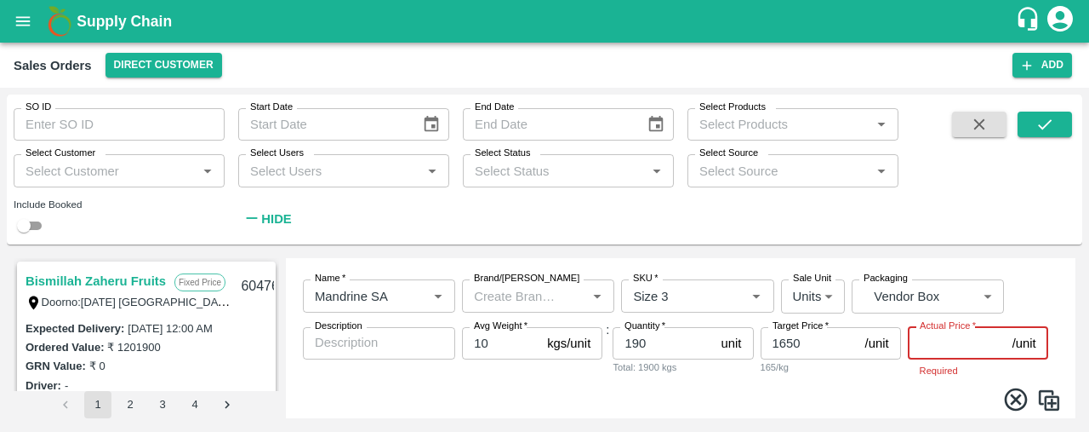
click at [927, 343] on input "Actual Price   *" at bounding box center [957, 343] width 98 height 32
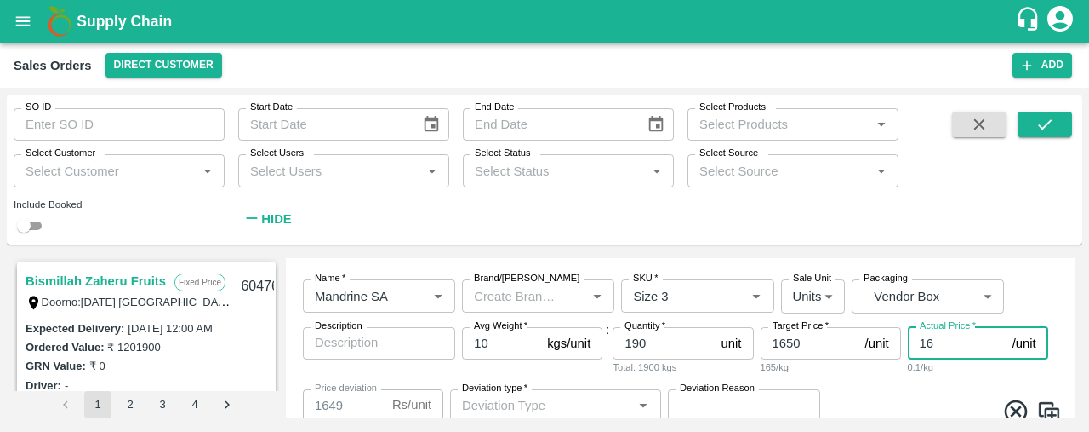
type input "165"
type input "1485"
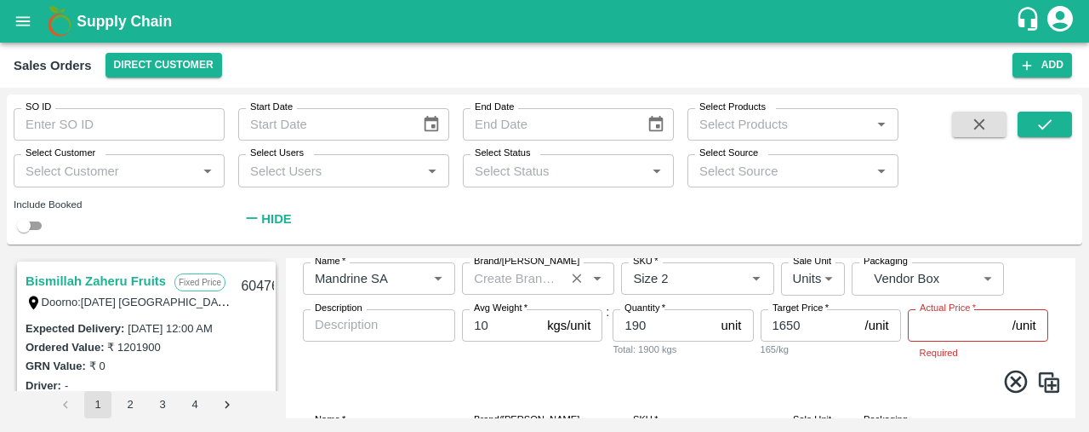
scroll to position [472, 0]
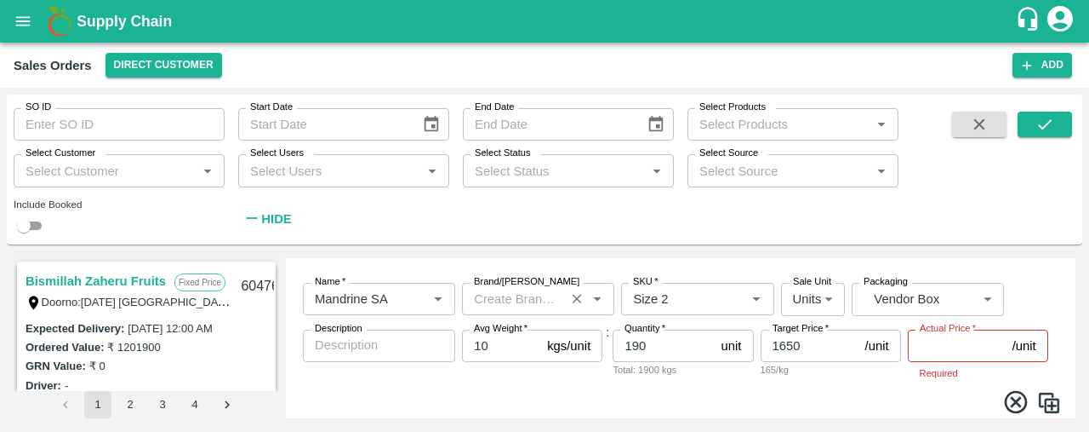
type input "1650"
click at [950, 353] on input "Actual Price   *" at bounding box center [957, 345] width 98 height 32
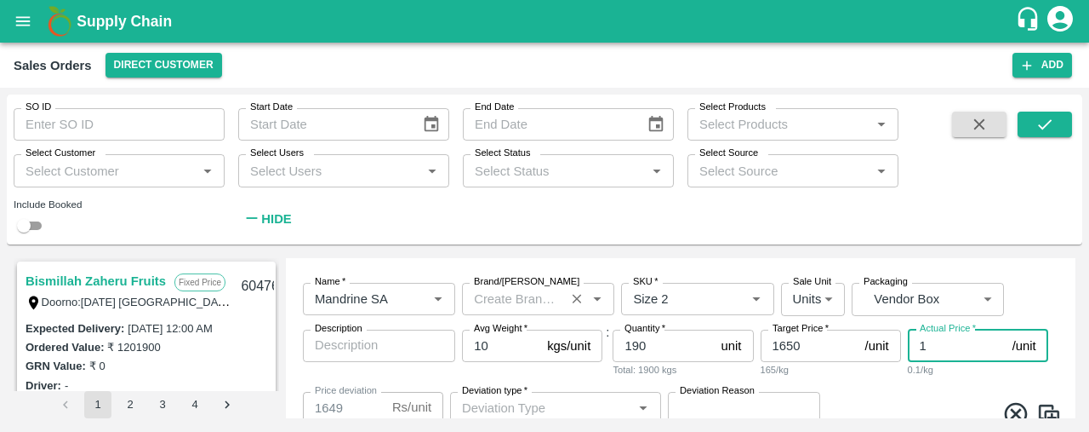
type input "16"
type input "1634"
type input "165"
type input "1485"
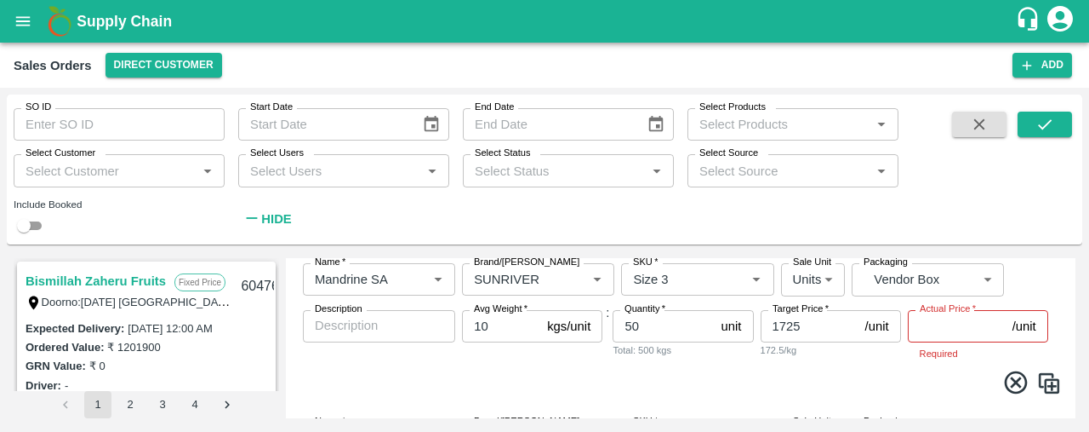
scroll to position [308, 0]
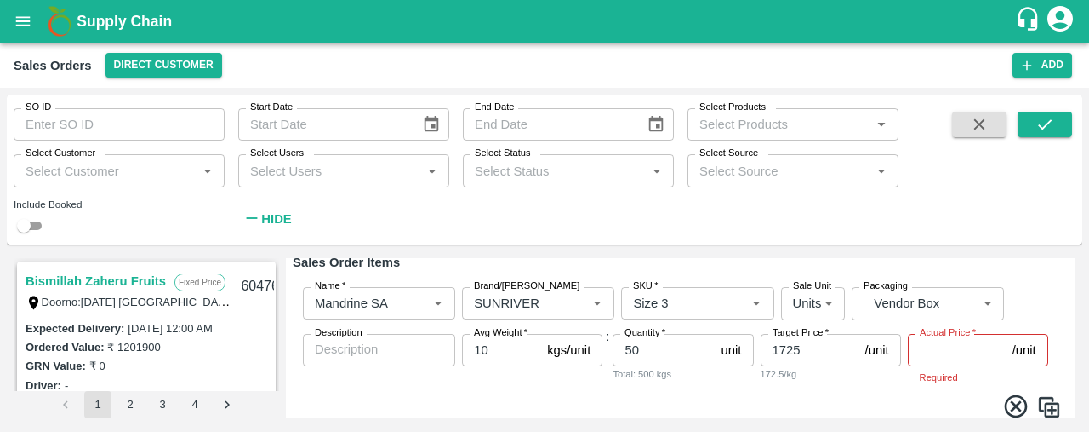
type input "1650"
click at [950, 357] on input "Actual Price   *" at bounding box center [957, 350] width 98 height 32
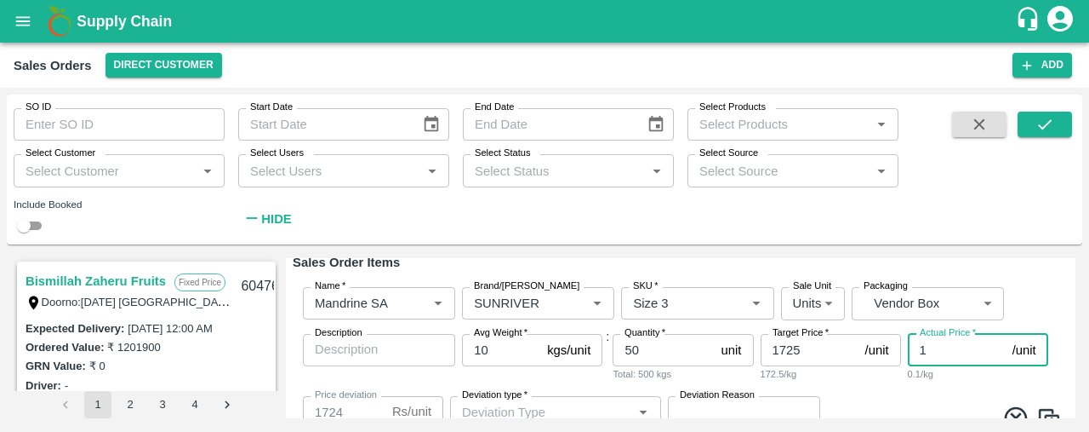
type input "16"
type input "1709"
type input "165"
type input "1560"
type input "1650"
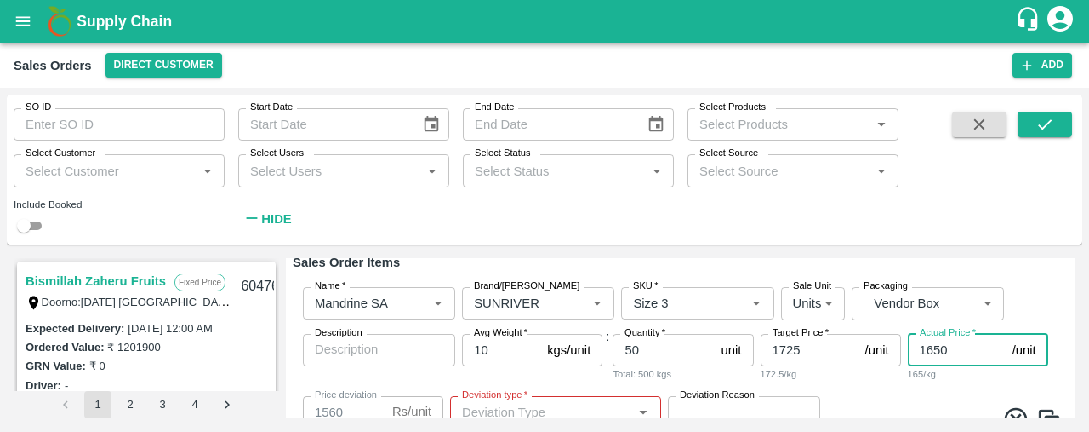
type input "75"
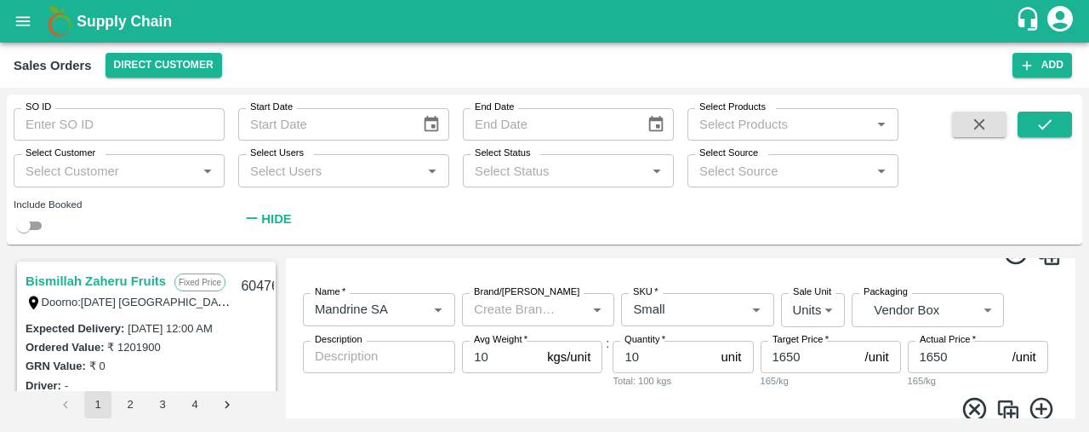
scroll to position [1015, 0]
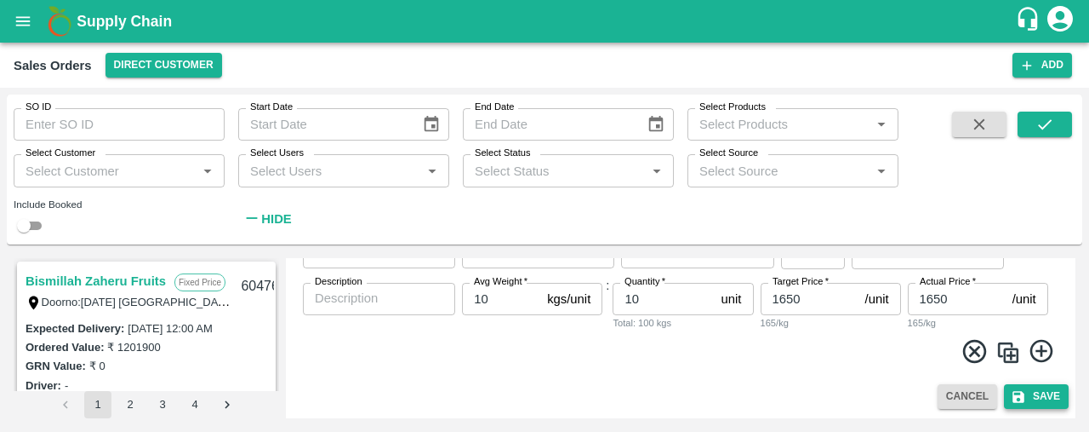
click at [1045, 399] on button "Save" at bounding box center [1036, 396] width 65 height 25
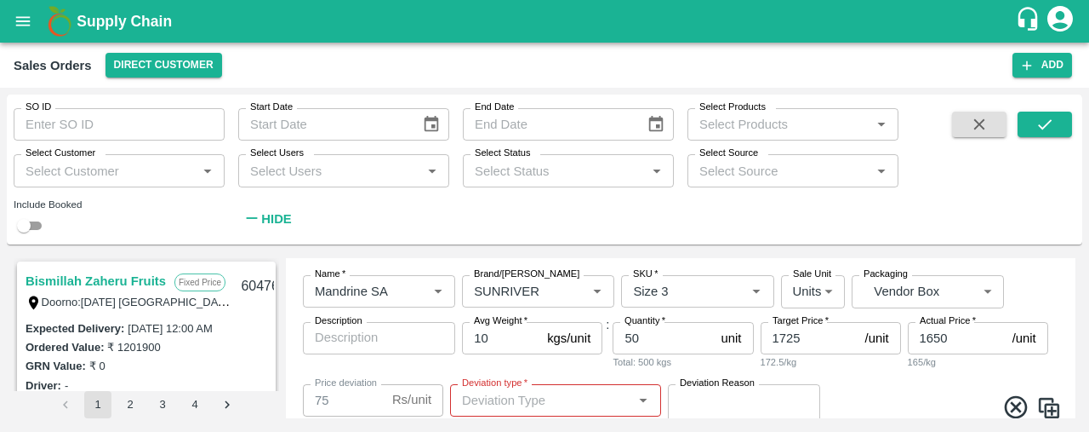
scroll to position [332, 0]
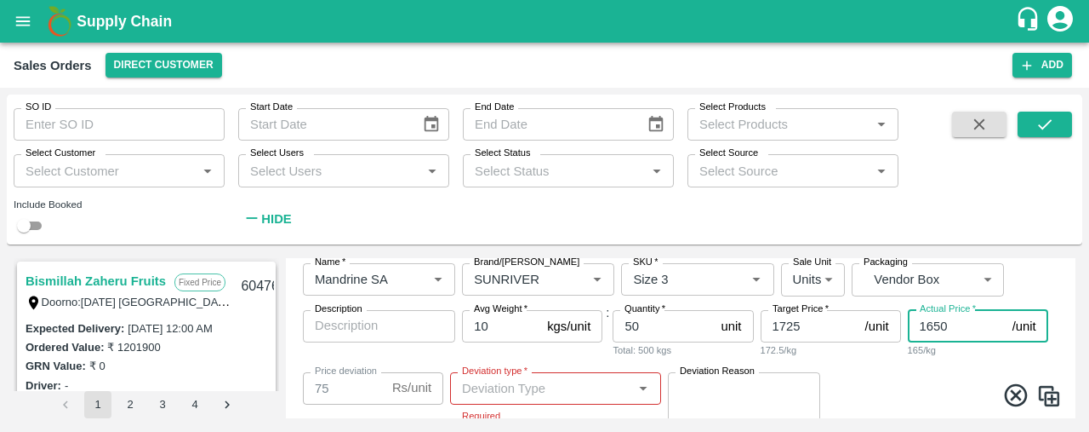
click at [920, 323] on input "1650" at bounding box center [957, 326] width 98 height 32
type input "1"
type input "1724"
type input "17"
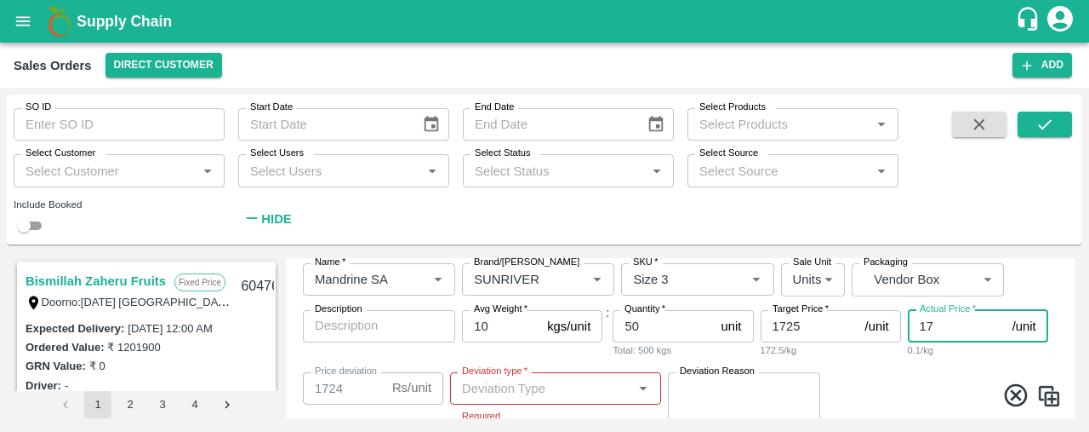
type input "1708"
type input "172"
type input "1553"
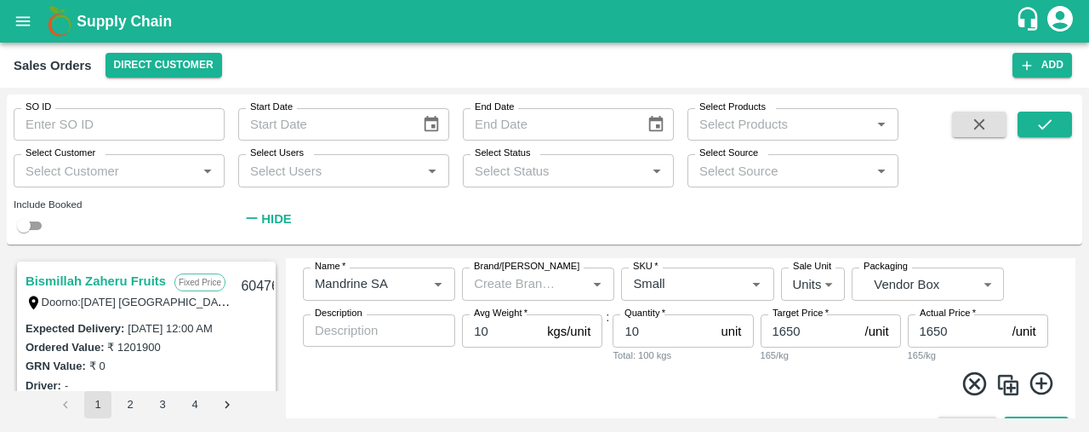
scroll to position [982, 0]
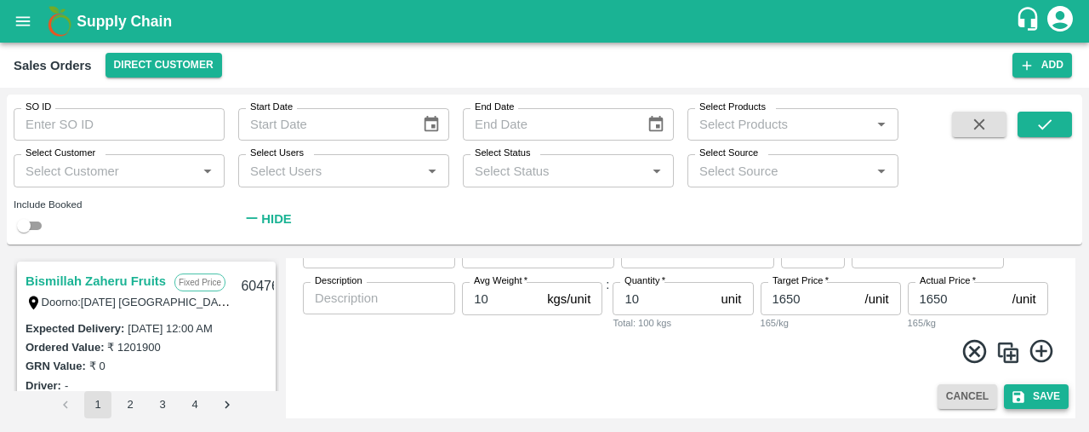
type input "1725"
click at [1044, 399] on button "Save" at bounding box center [1036, 396] width 65 height 25
